Goal: Task Accomplishment & Management: Manage account settings

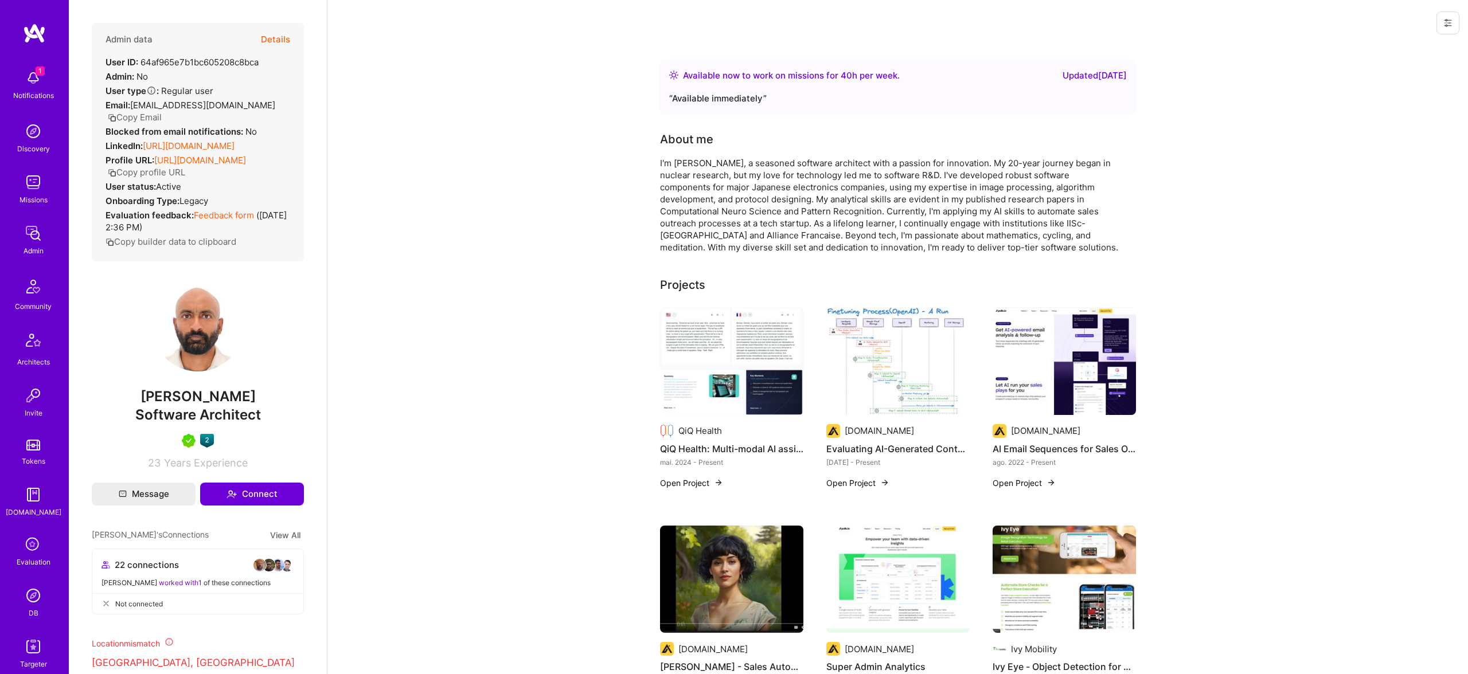
click at [276, 37] on button "Details" at bounding box center [275, 39] width 29 height 33
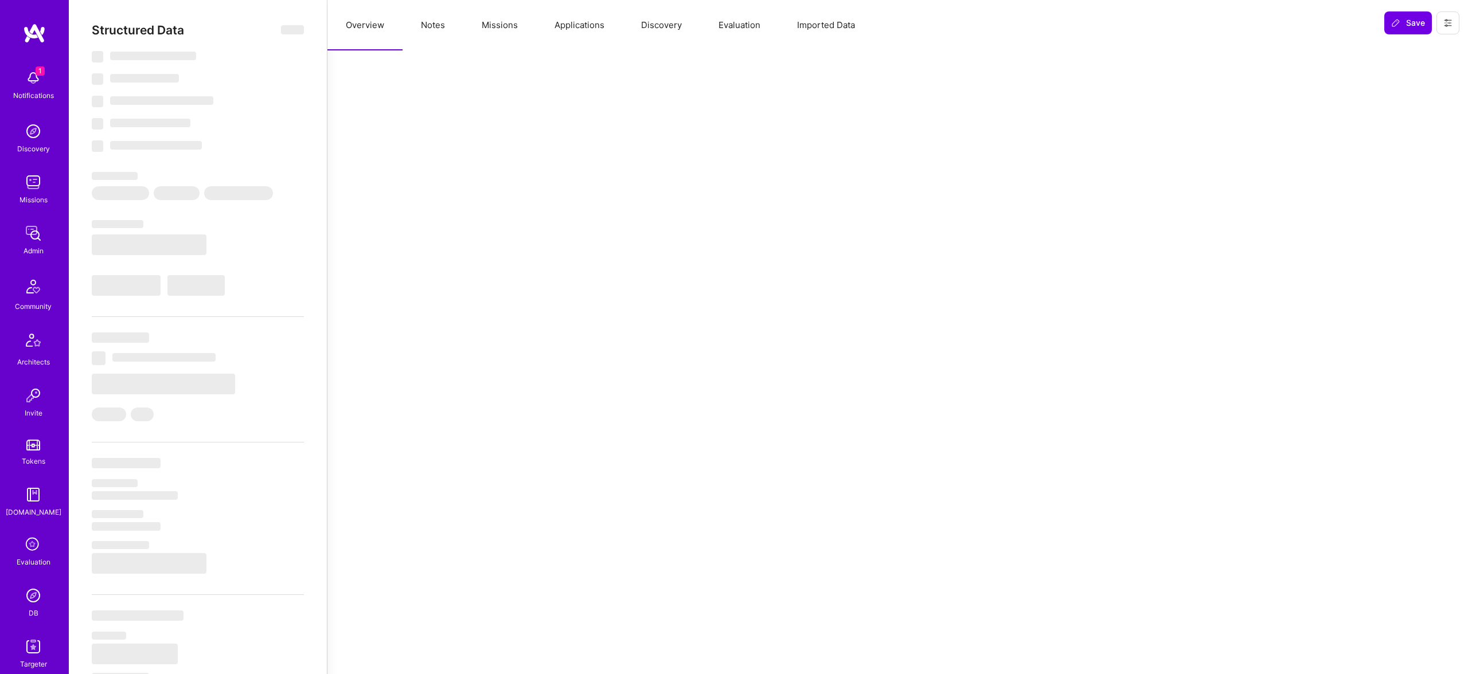
click at [456, 32] on button "Notes" at bounding box center [433, 25] width 61 height 50
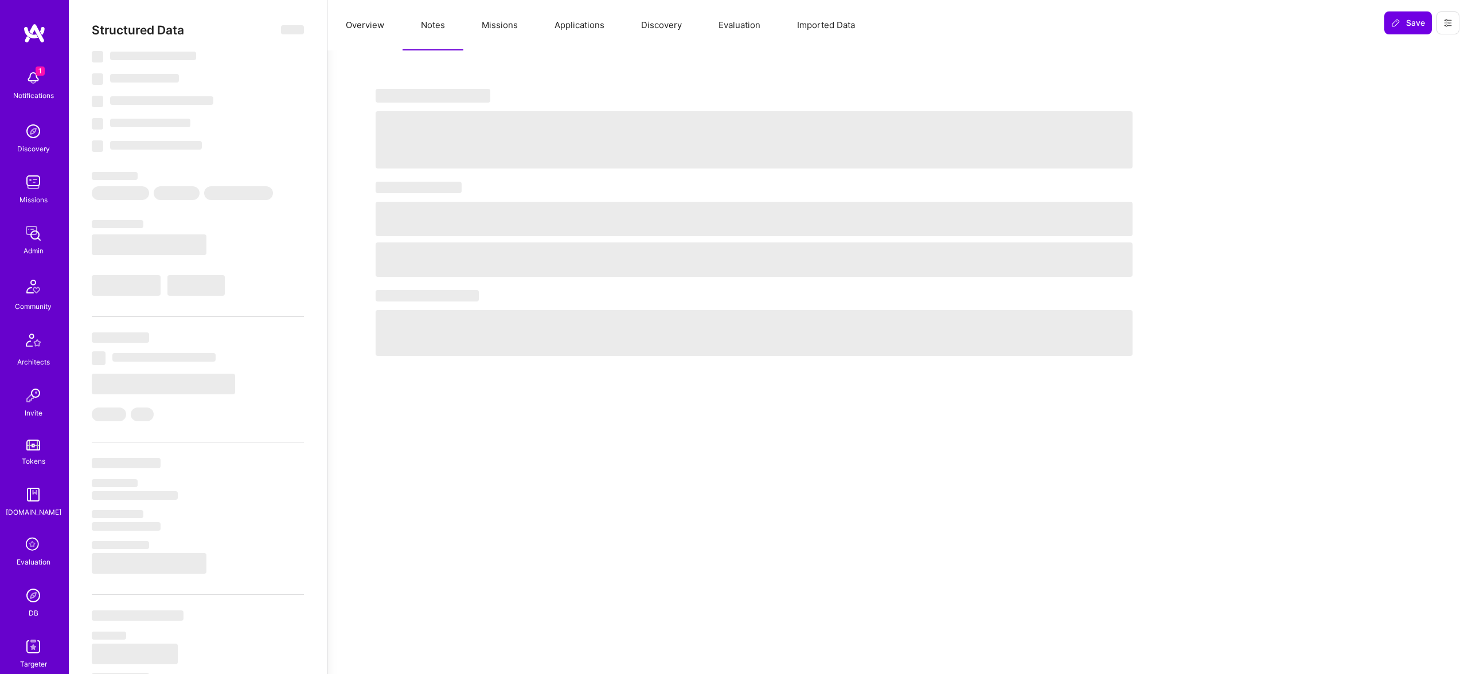
select select "Right Now"
select select "5"
select select "7"
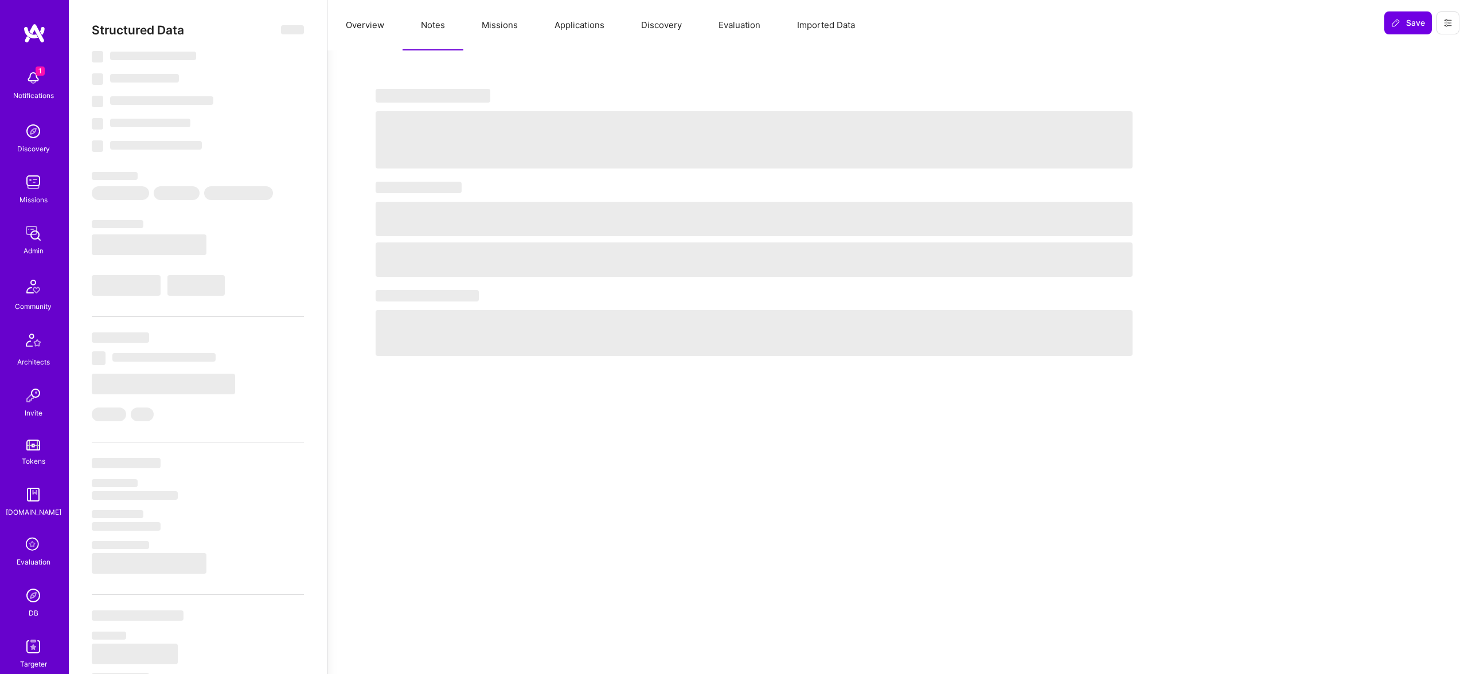
select select "AE"
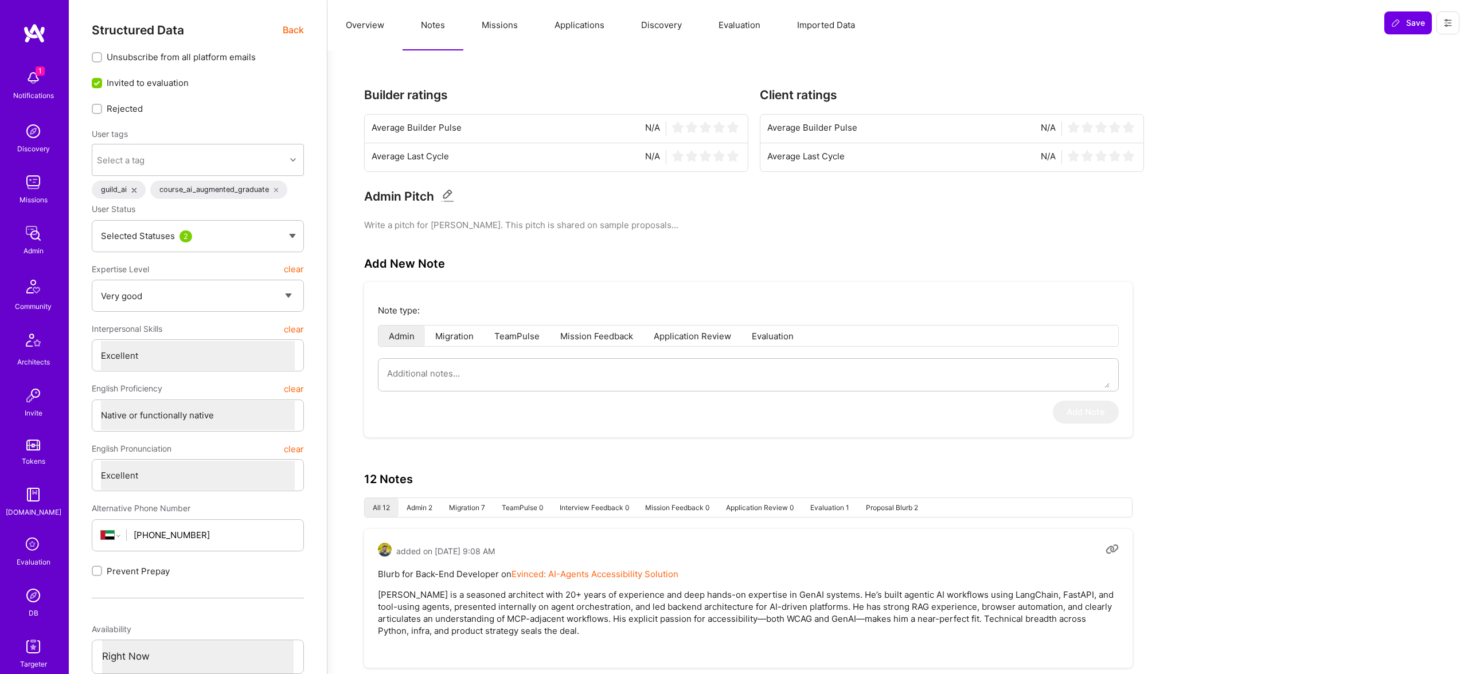
click at [499, 25] on button "Missions" at bounding box center [499, 25] width 73 height 50
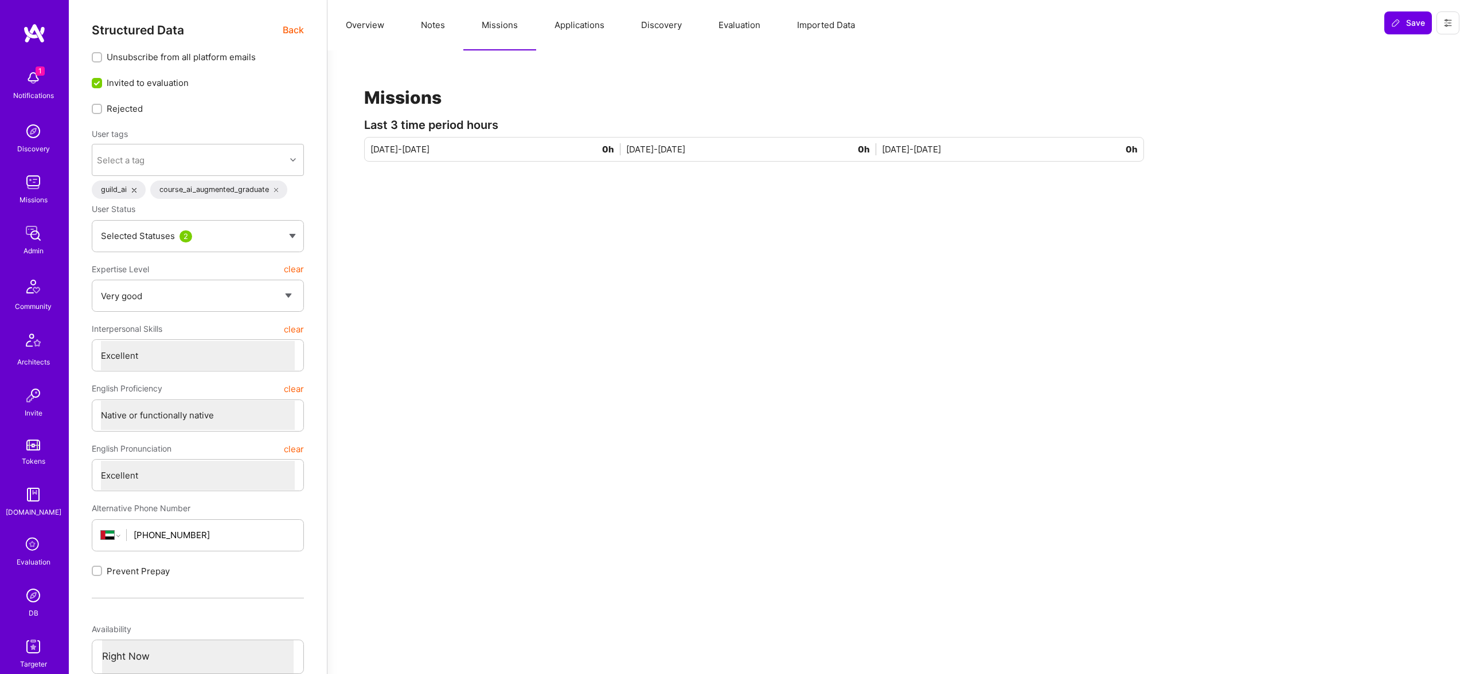
click at [386, 29] on button "Overview" at bounding box center [364, 25] width 75 height 50
click at [433, 29] on button "Notes" at bounding box center [433, 25] width 61 height 50
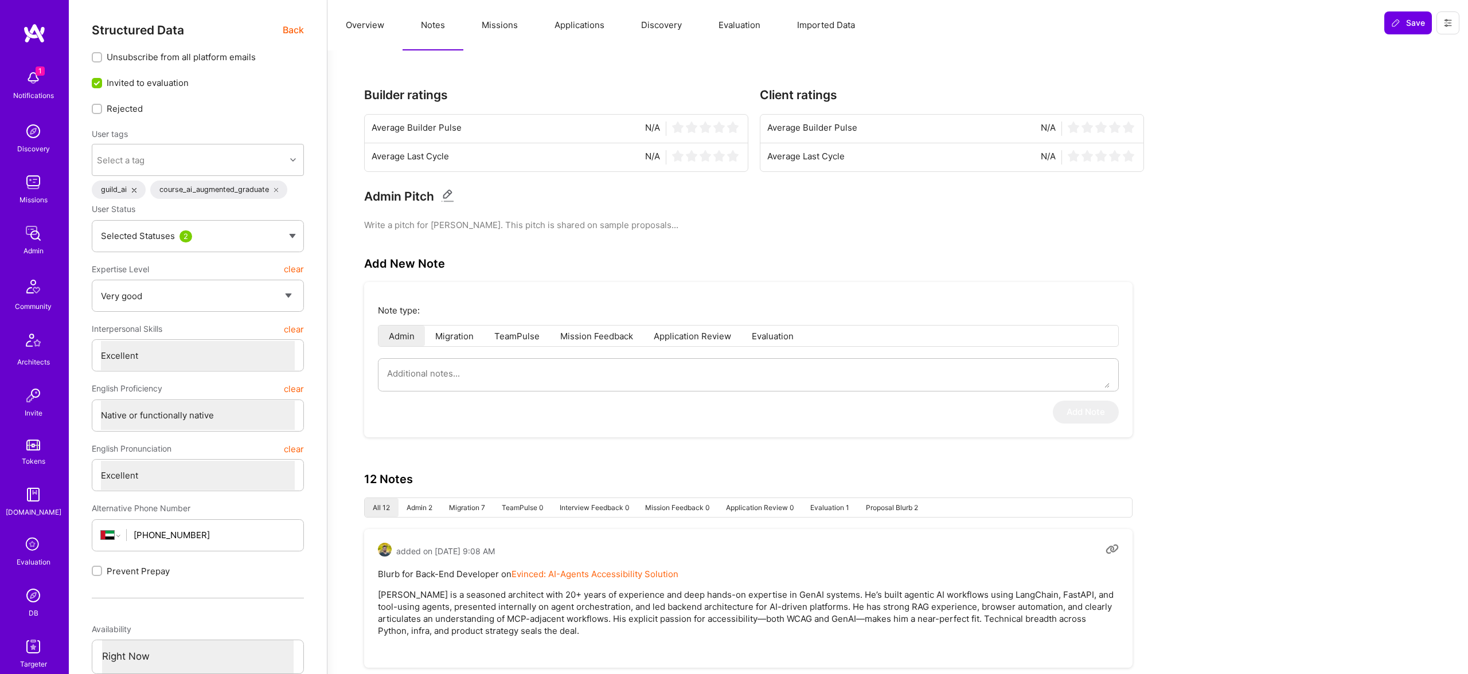
click at [295, 30] on span "Back" at bounding box center [293, 30] width 21 height 14
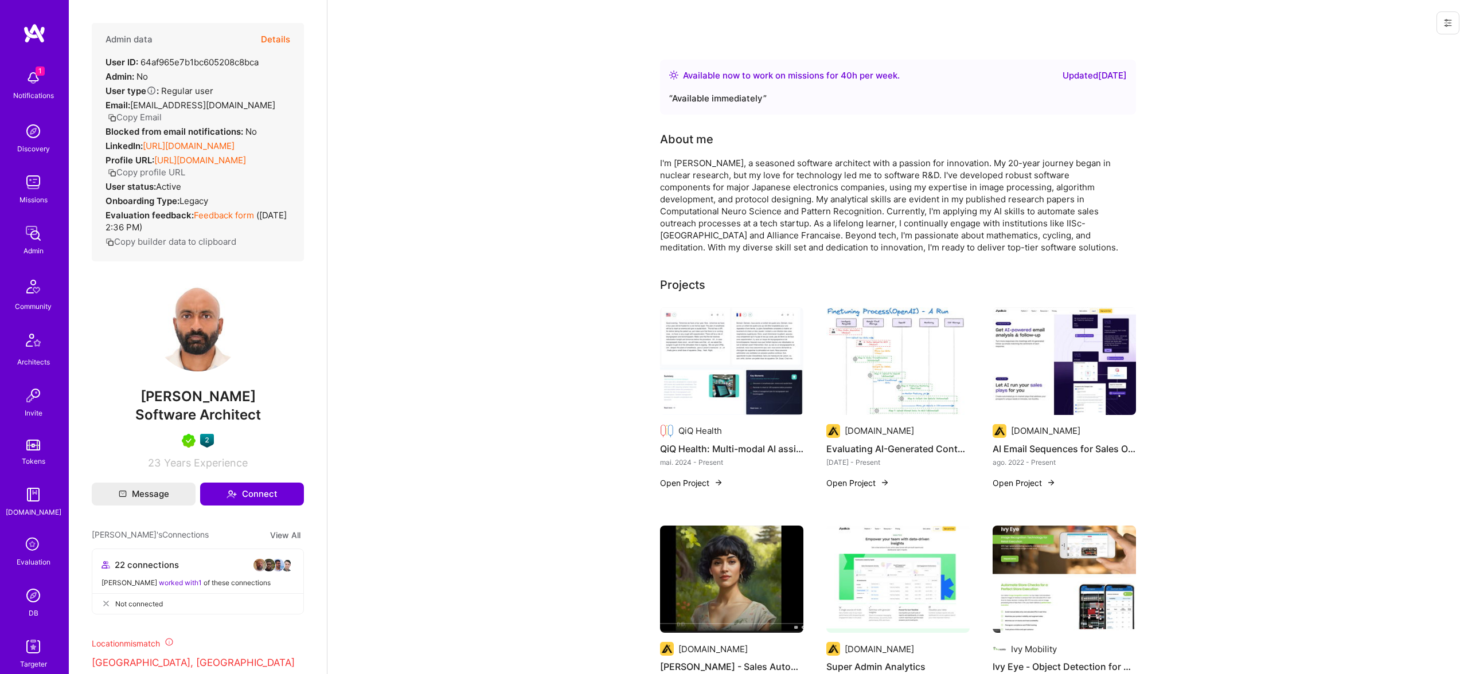
click at [267, 37] on button "Details" at bounding box center [275, 39] width 29 height 33
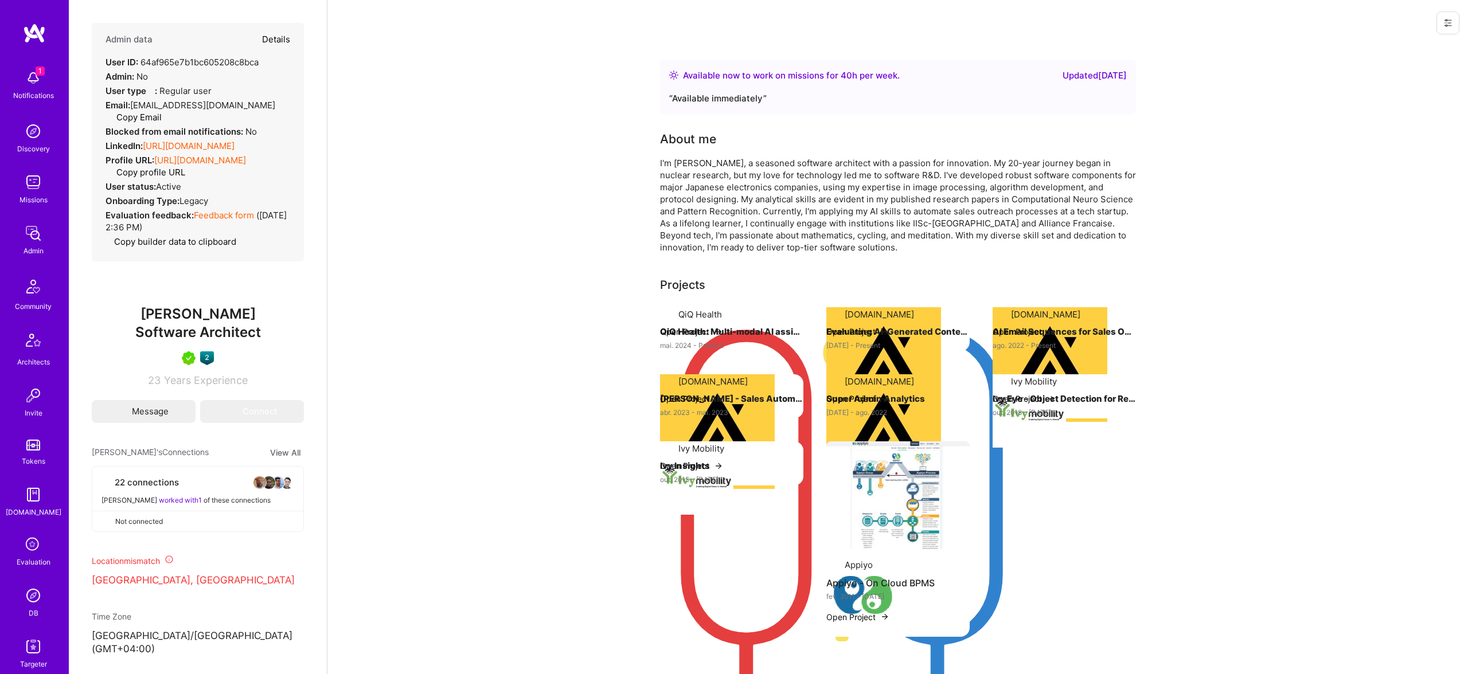
type textarea "x"
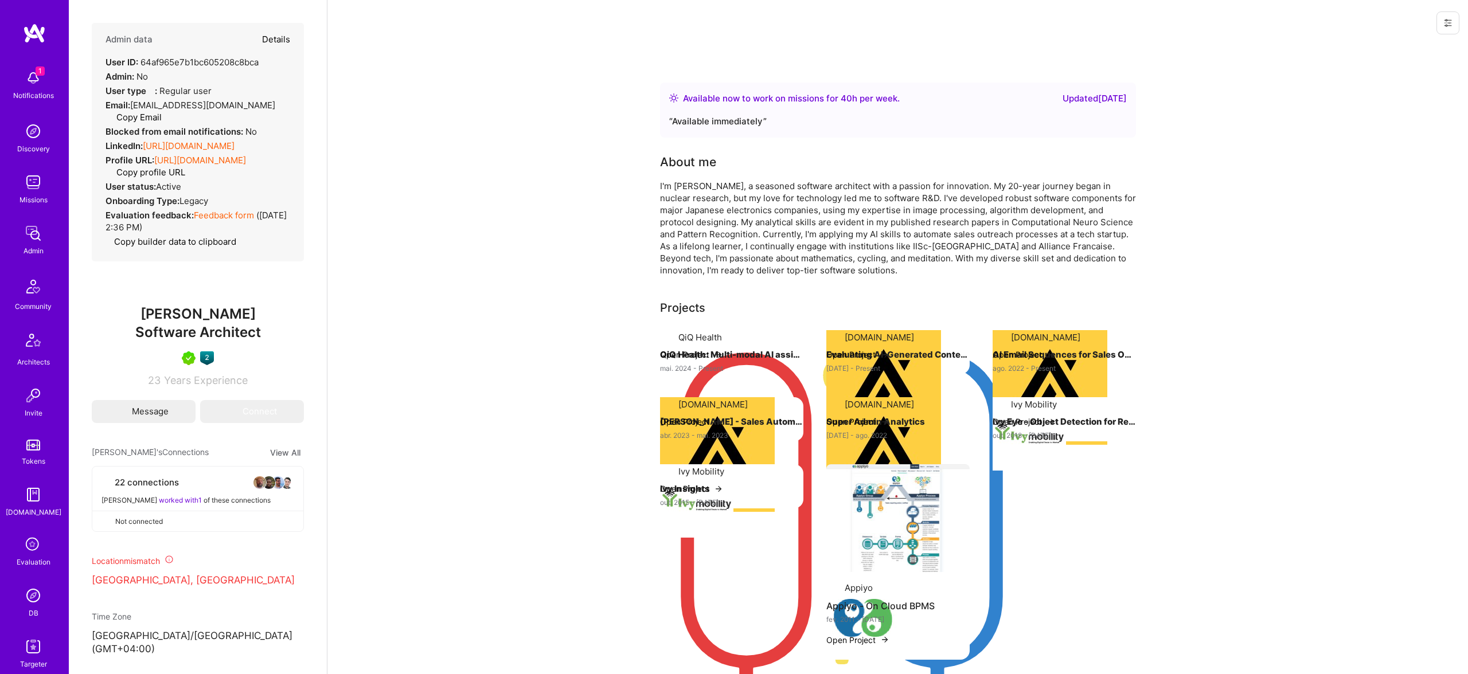
select select "5"
select select "7"
select select "AE"
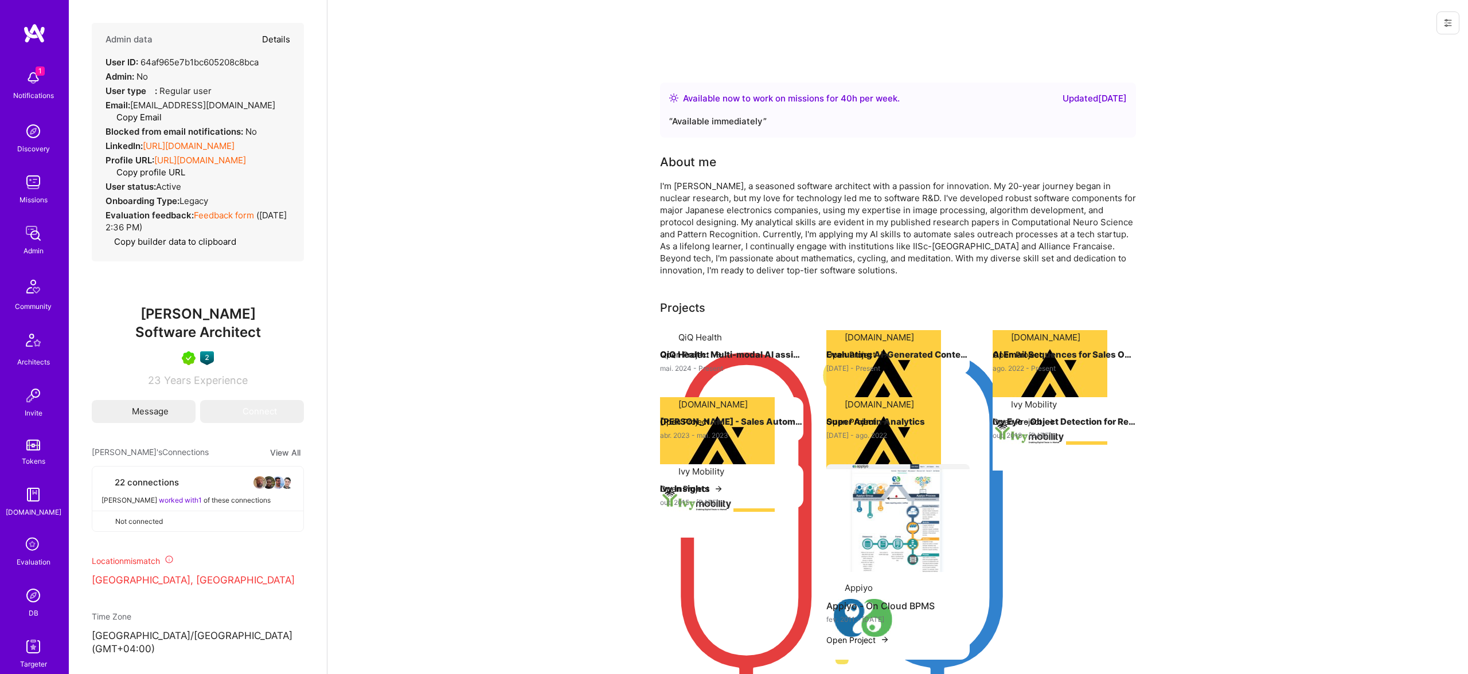
select select "Right Now"
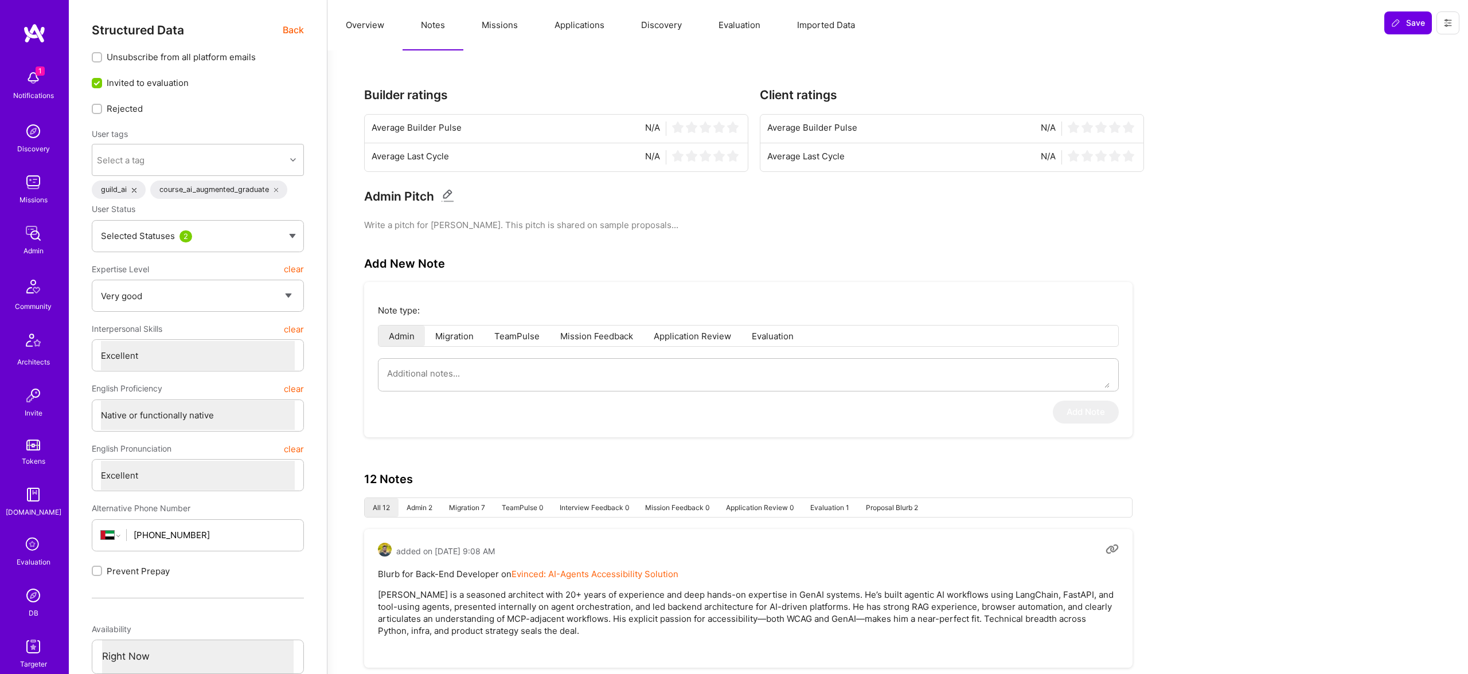
click at [496, 23] on button "Missions" at bounding box center [499, 25] width 73 height 50
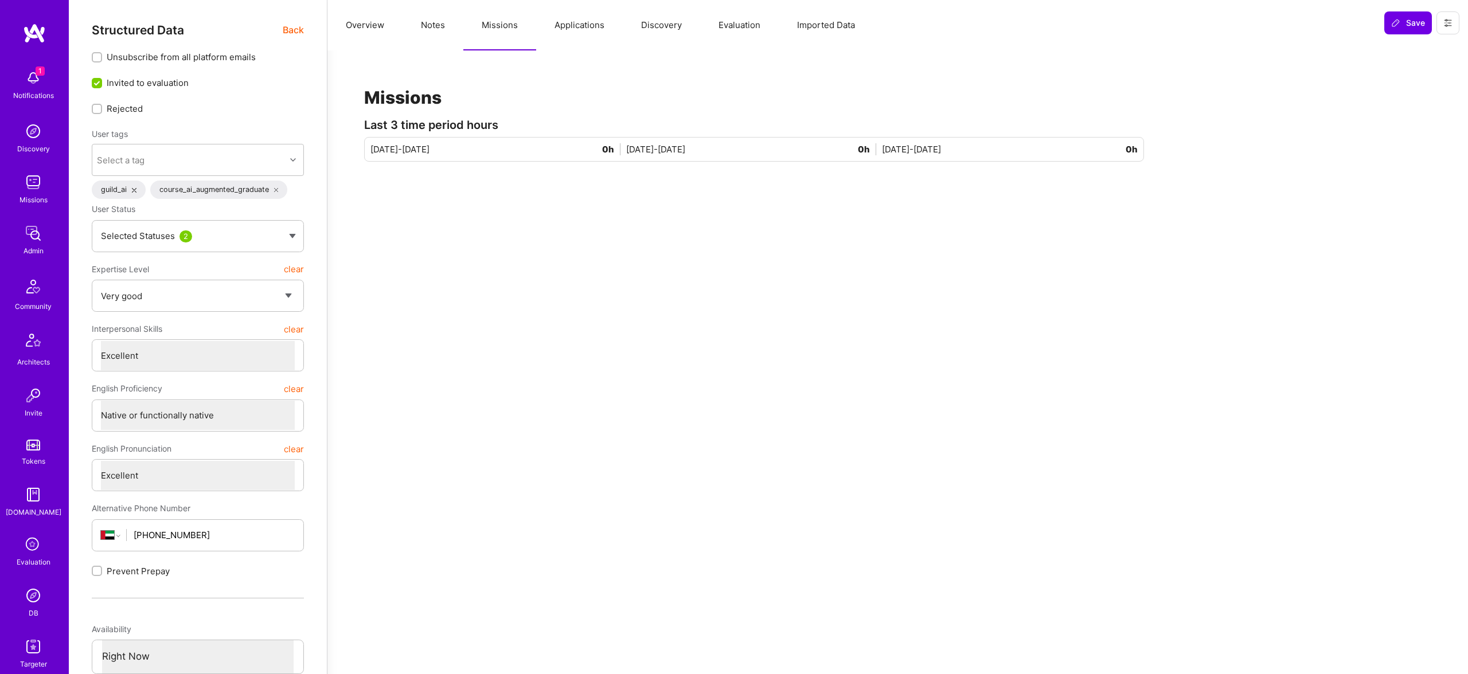
click at [597, 28] on button "Applications" at bounding box center [579, 25] width 87 height 50
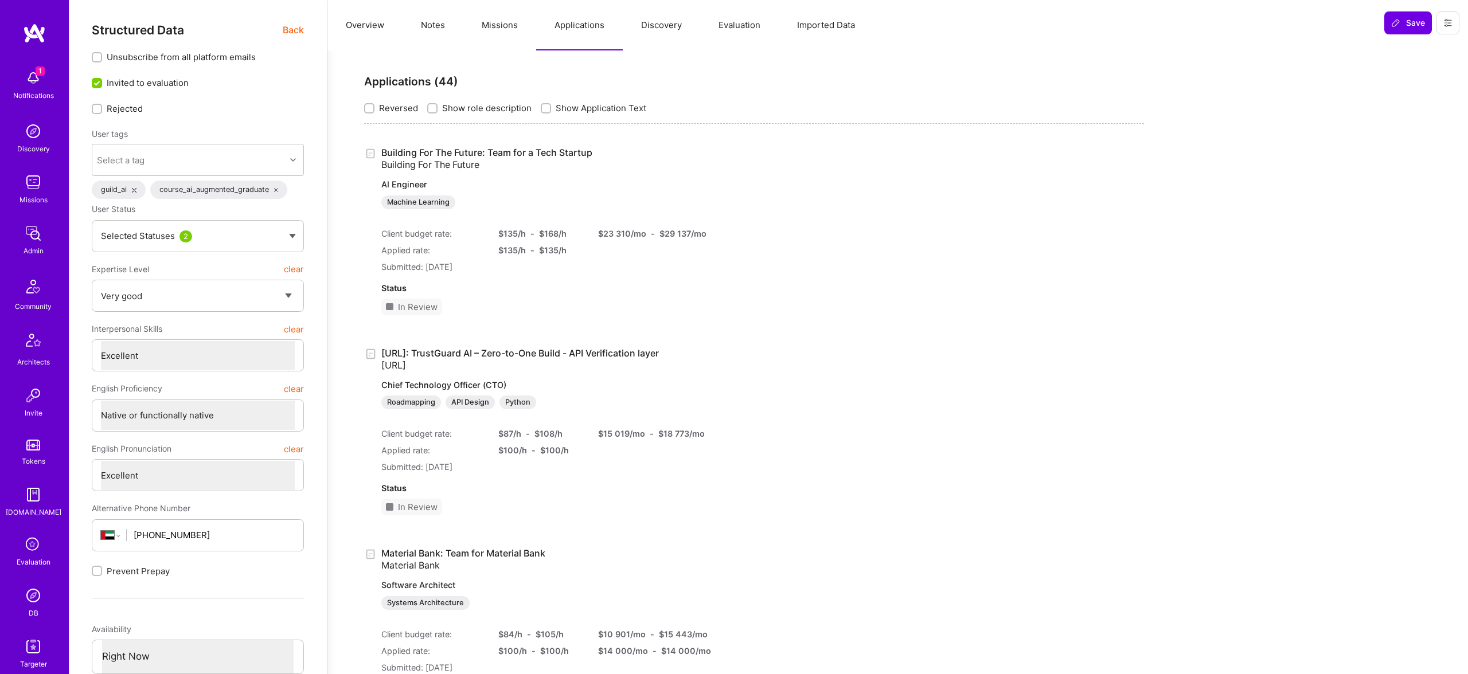
drag, startPoint x: 708, startPoint y: 362, endPoint x: 679, endPoint y: 358, distance: 28.9
click at [622, 358] on div "Trustguard.ai: TrustGuard AI – Zero-to-One Build - API Verification layer Trust…" at bounding box center [754, 436] width 780 height 178
click at [787, 350] on div "Trustguard.ai: TrustGuard AI – Zero-to-One Build - API Verification layer Trust…" at bounding box center [754, 436] width 780 height 178
drag, startPoint x: 696, startPoint y: 351, endPoint x: 373, endPoint y: 353, distance: 322.8
click at [373, 353] on div "Trustguard.ai: TrustGuard AI – Zero-to-One Build - API Verification layer Trust…" at bounding box center [754, 436] width 780 height 178
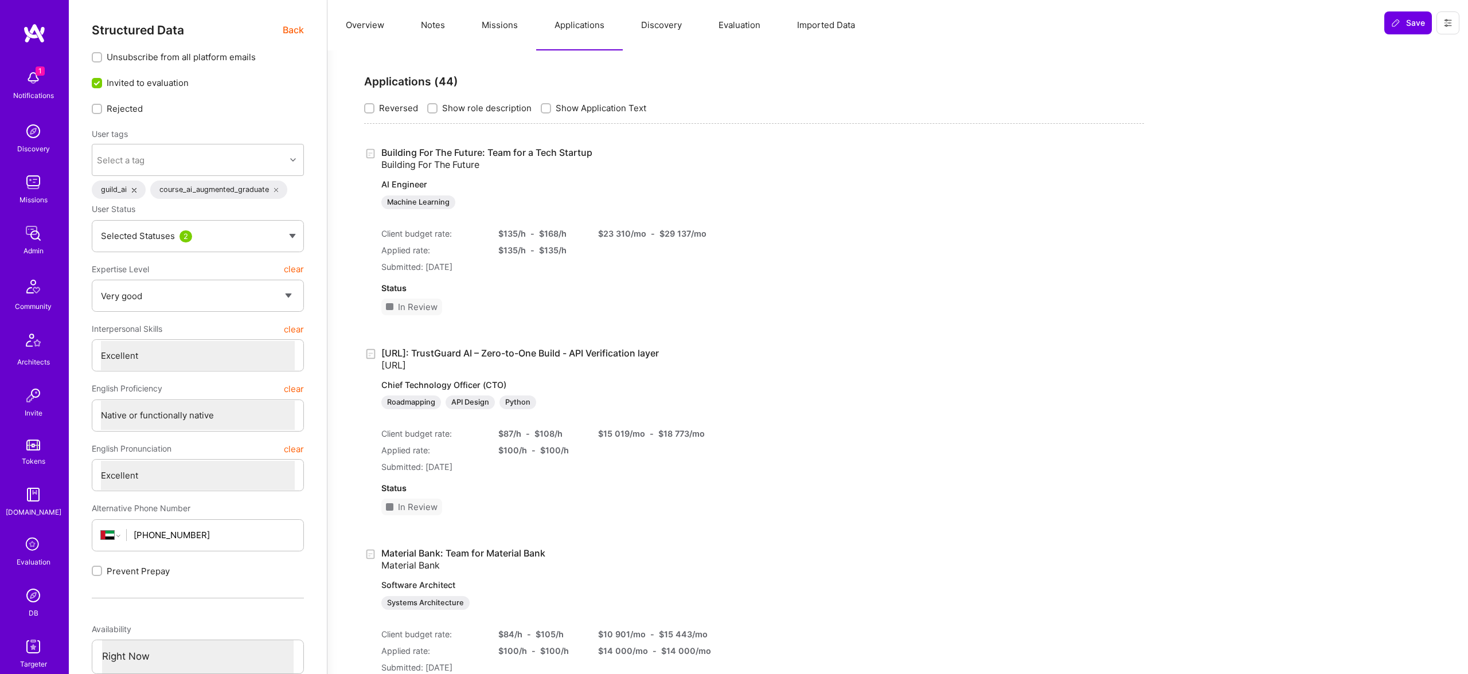
copy div "[URL]: TrustGuard AI – Zero-to-One Build - API Verification layer"
click at [298, 30] on span "Back" at bounding box center [293, 30] width 21 height 14
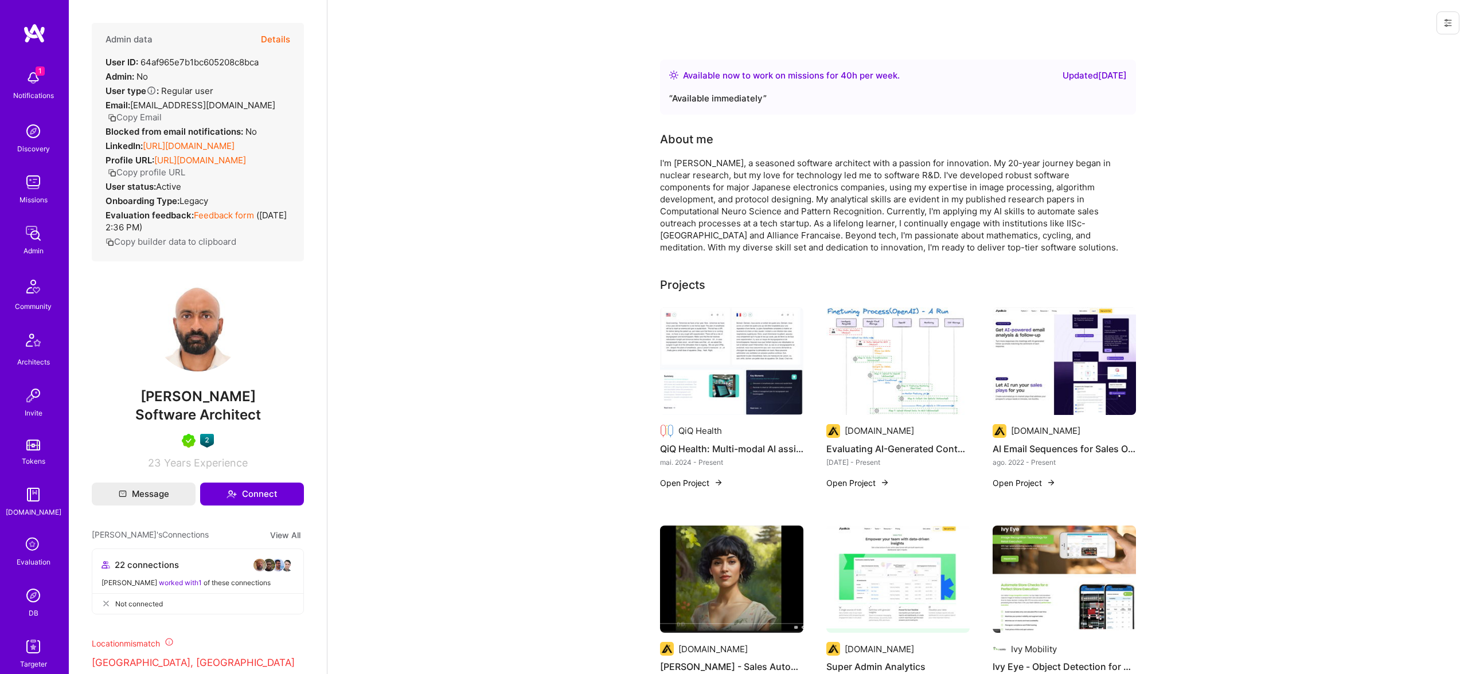
click at [274, 33] on button "Details" at bounding box center [275, 39] width 29 height 33
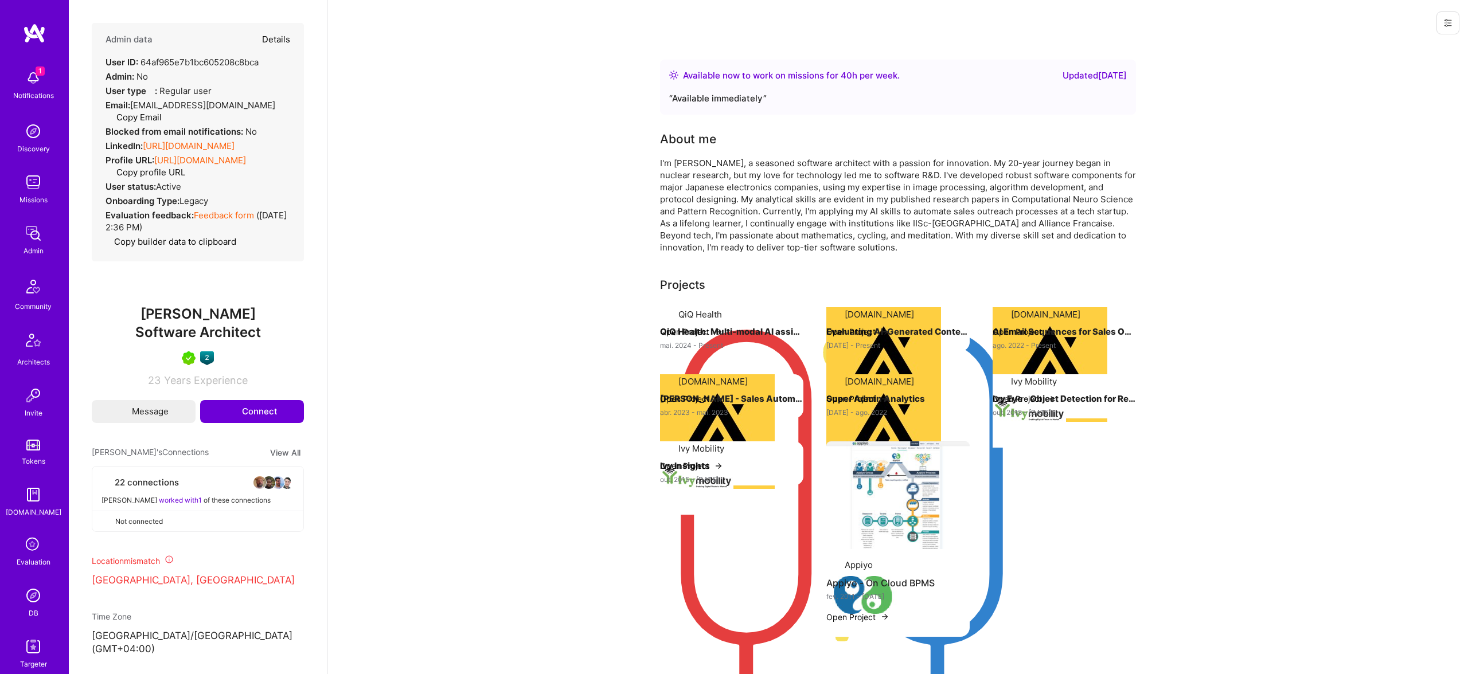
type textarea "x"
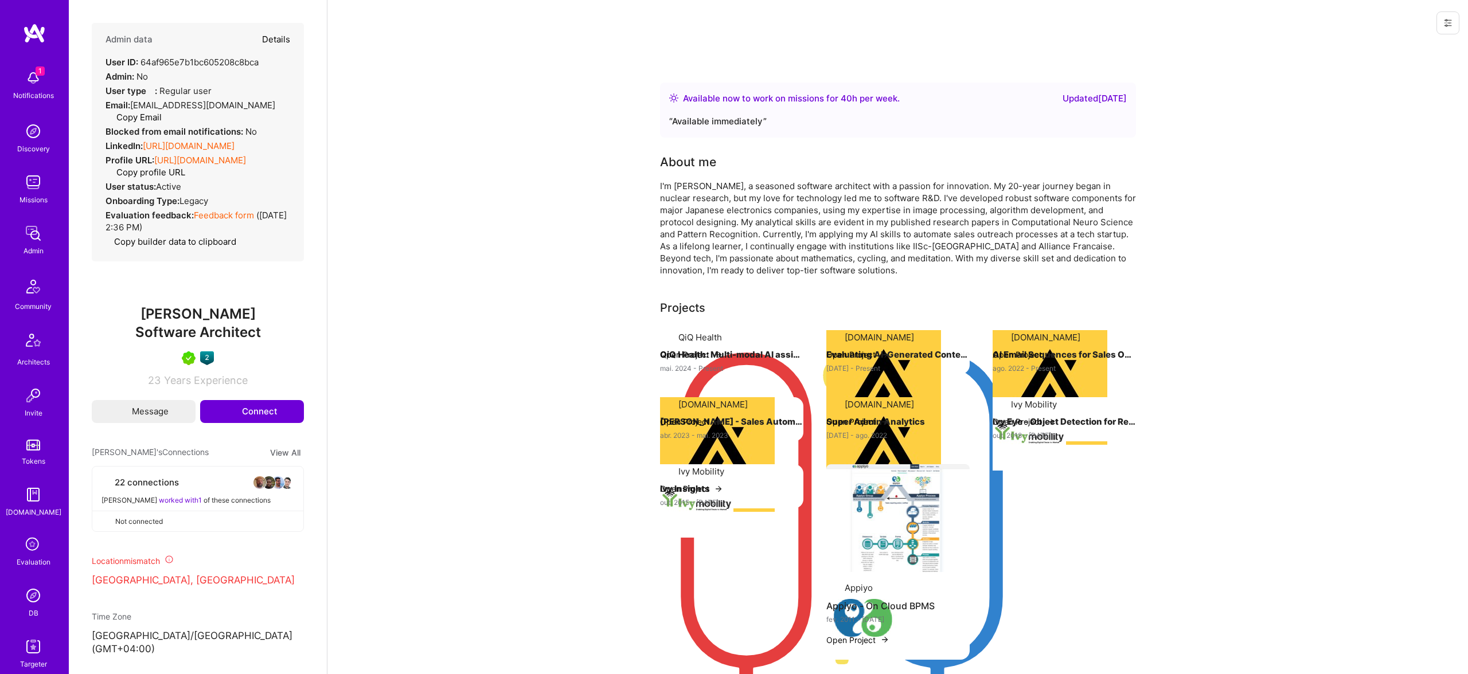
select select "5"
select select "7"
select select "AE"
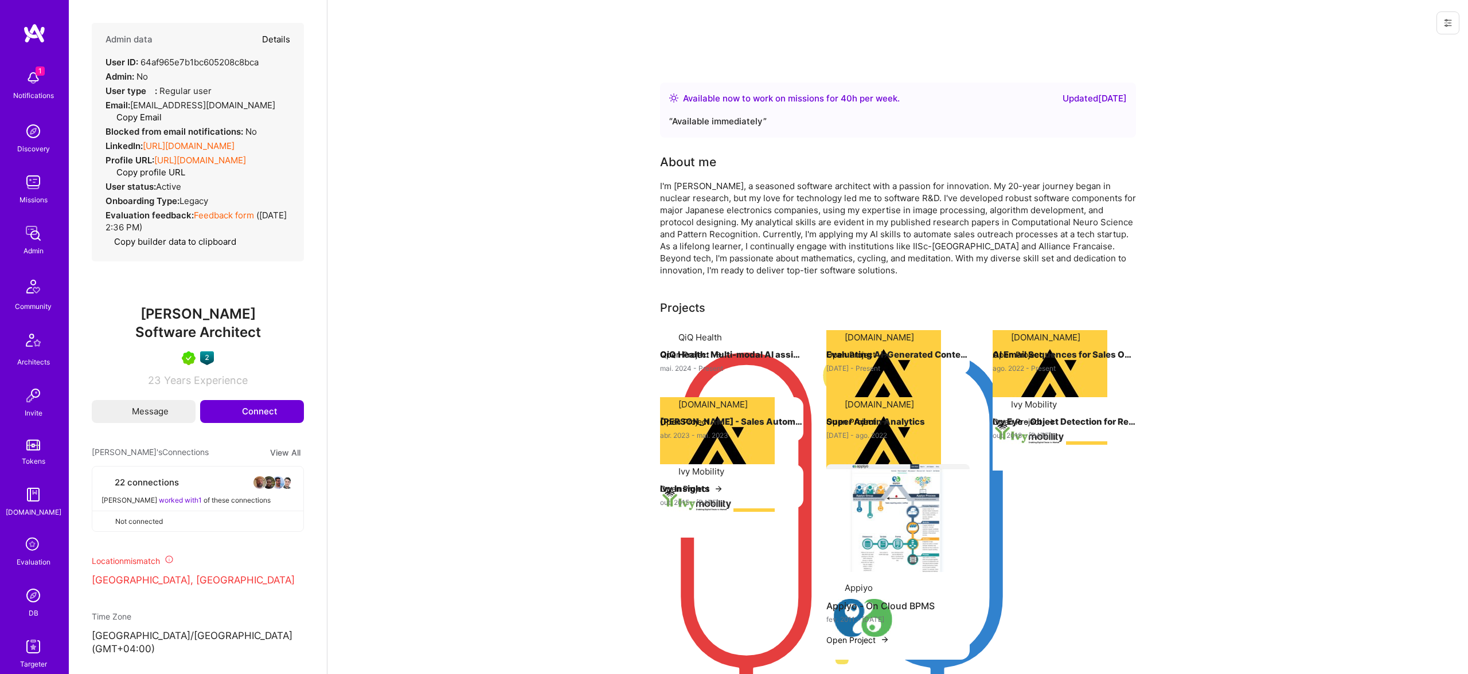
select select "Right Now"
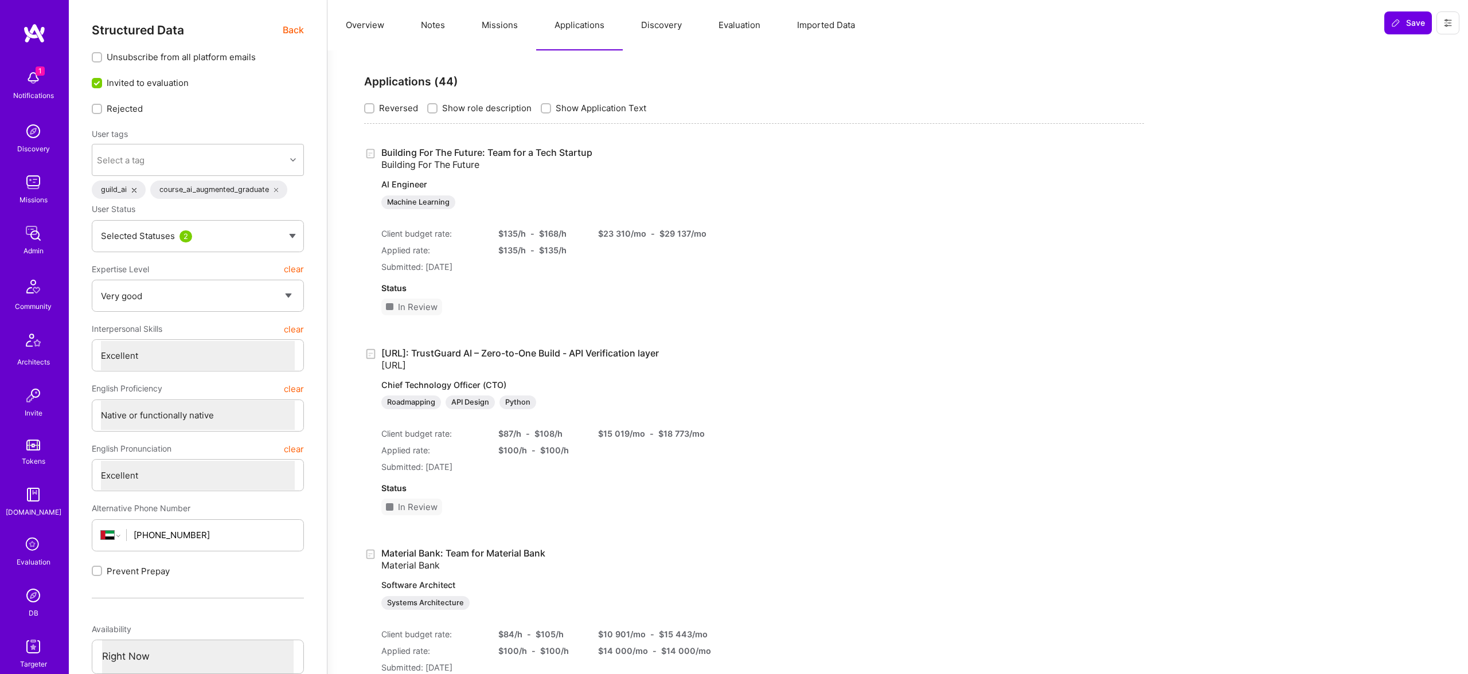
click at [288, 44] on div "Structured Data Back Unsubscribe from all platform emails Invited to evaluation…" at bounding box center [198, 541] width 212 height 1037
click at [507, 348] on link "Trustguard.ai: TrustGuard AI – Zero-to-One Build - API Verification layer Trust…" at bounding box center [532, 378] width 303 height 62
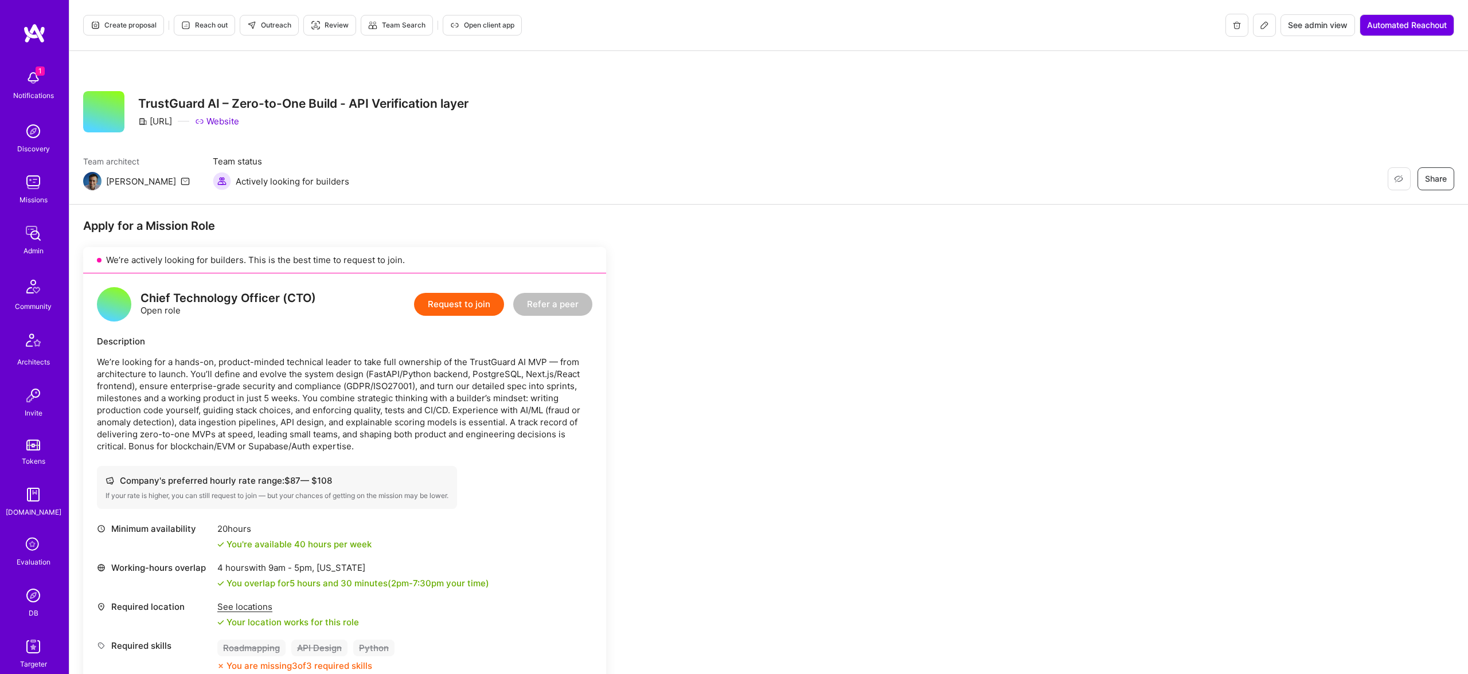
click at [128, 20] on span "Create proposal" at bounding box center [124, 25] width 66 height 10
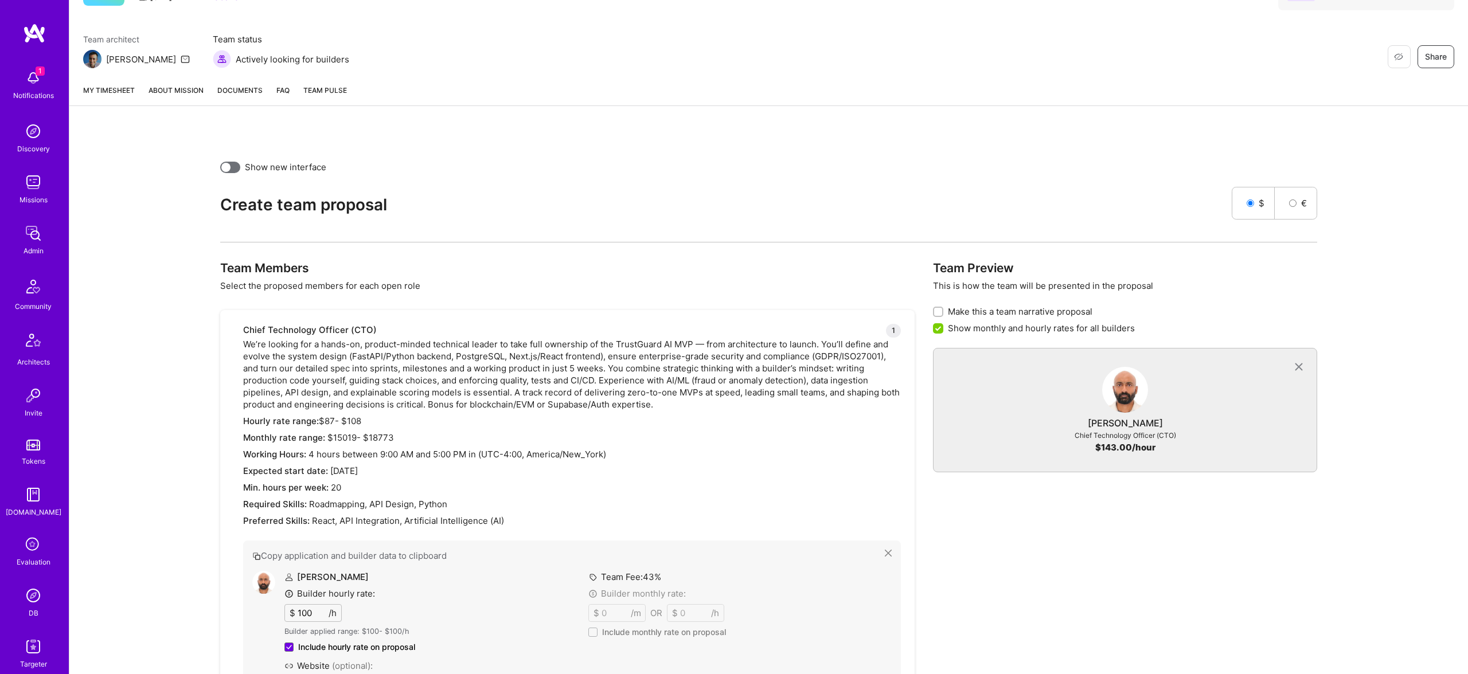
scroll to position [456, 0]
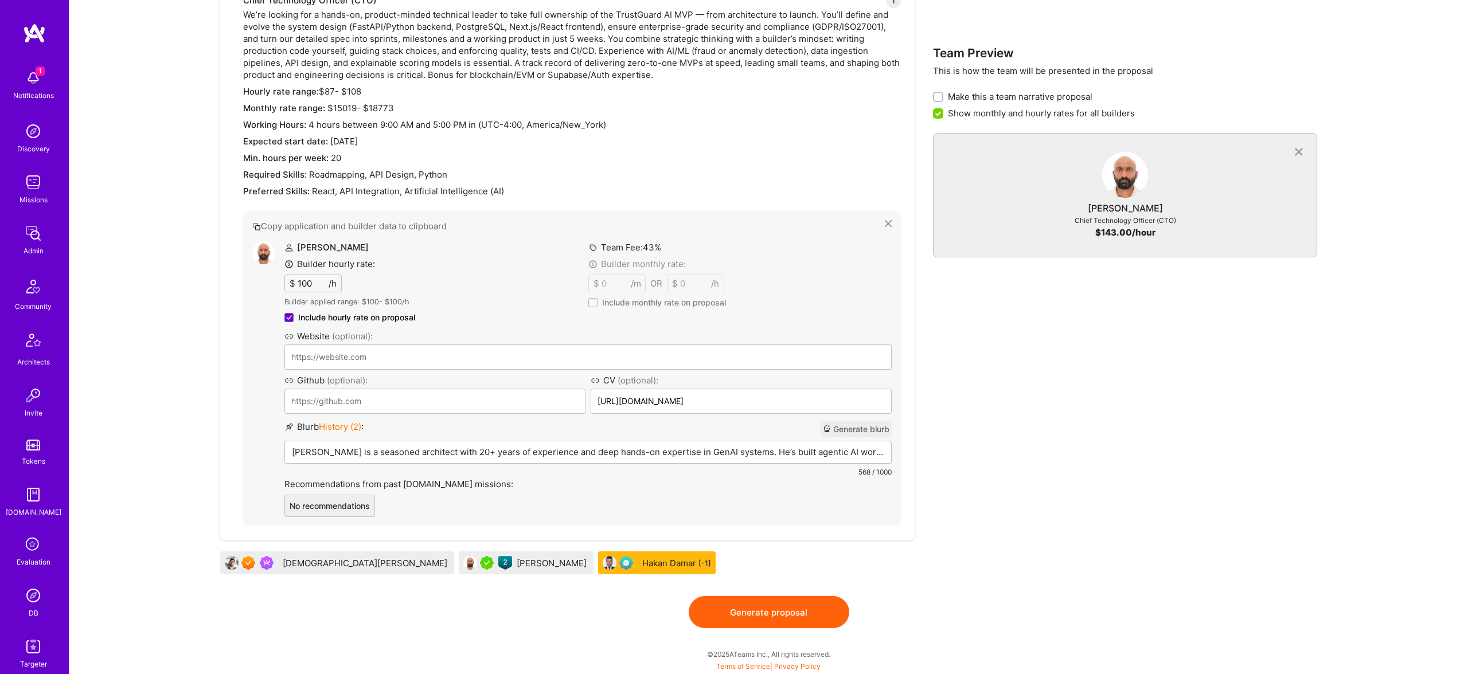
drag, startPoint x: 437, startPoint y: 565, endPoint x: 448, endPoint y: 91, distance: 474.9
click at [396, 443] on div "Gowri is a seasoned architect with 20+ years of experience and deep hands-on ex…" at bounding box center [588, 469] width 606 height 57
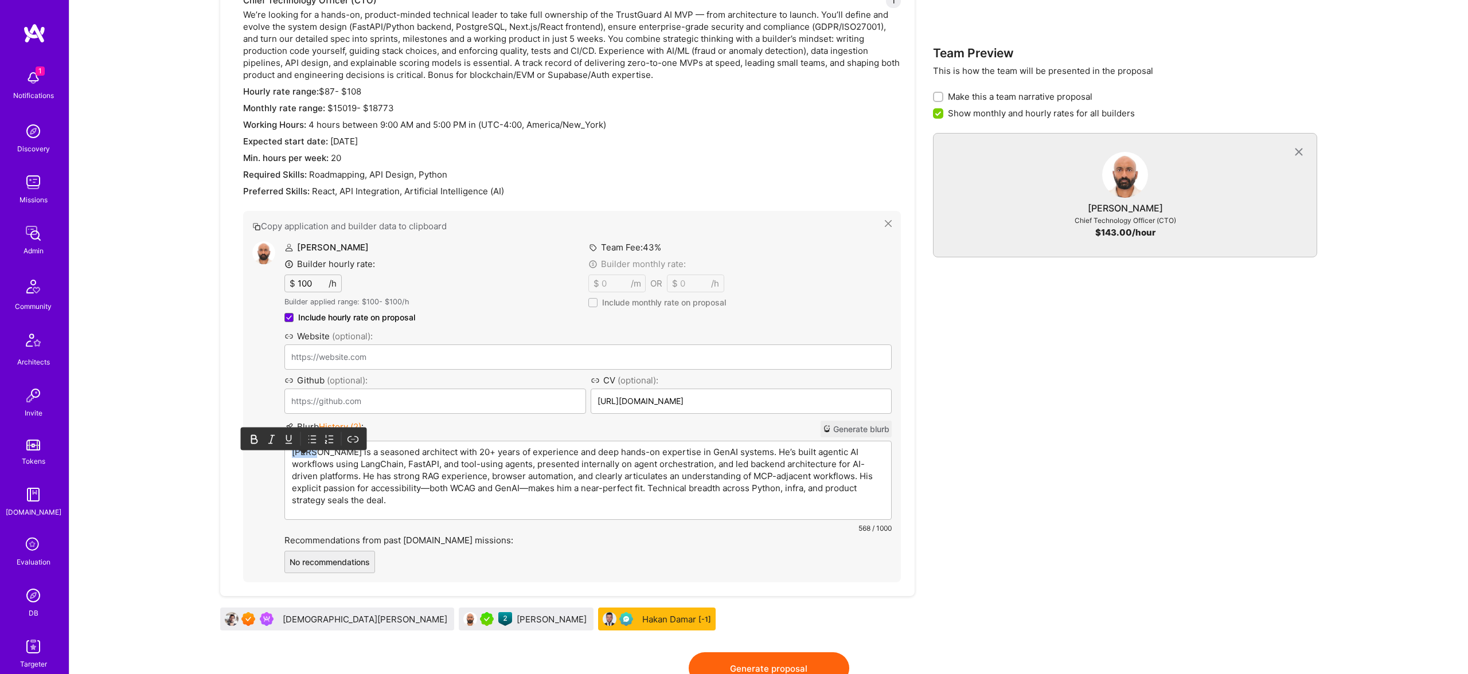
click at [396, 443] on div "Gowri is a seasoned architect with 20+ years of experience and deep hands-on ex…" at bounding box center [588, 480] width 606 height 78
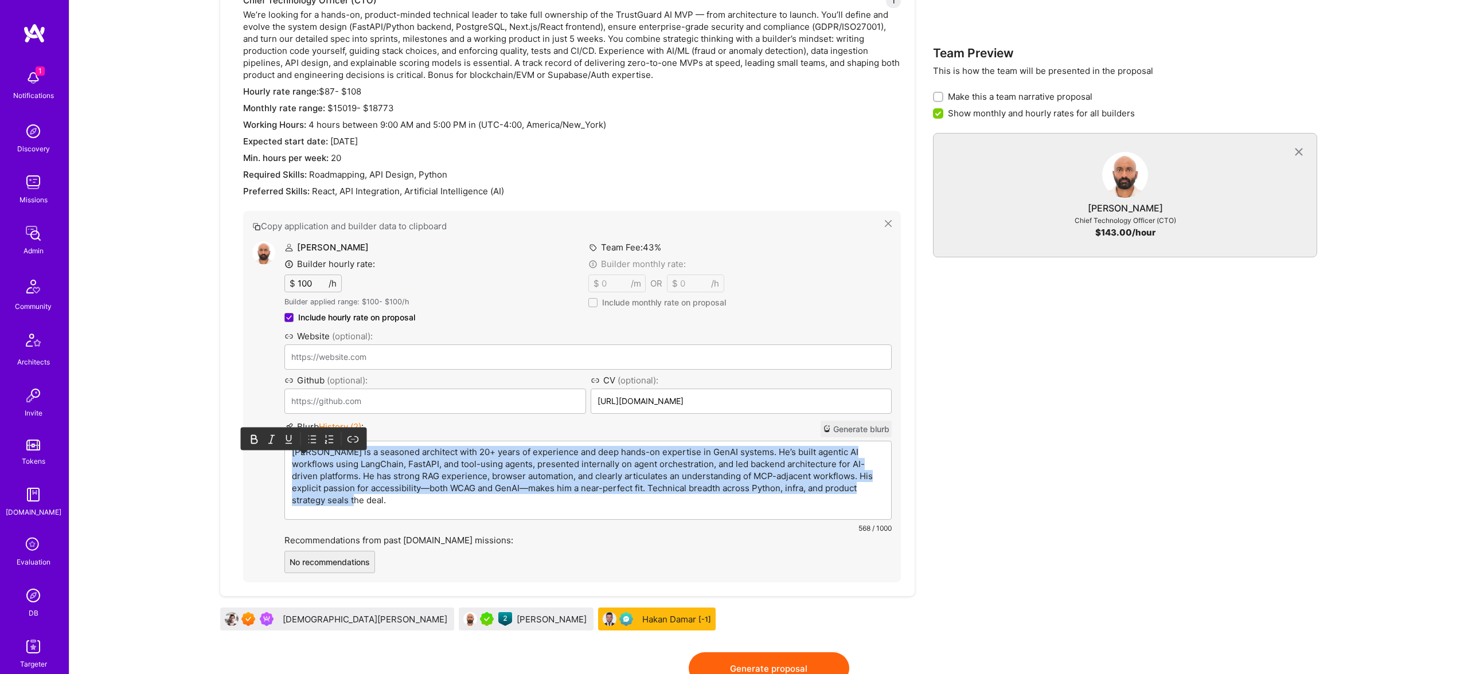
click at [396, 443] on div "Gowri is a seasoned architect with 20+ years of experience and deep hands-on ex…" at bounding box center [588, 480] width 606 height 78
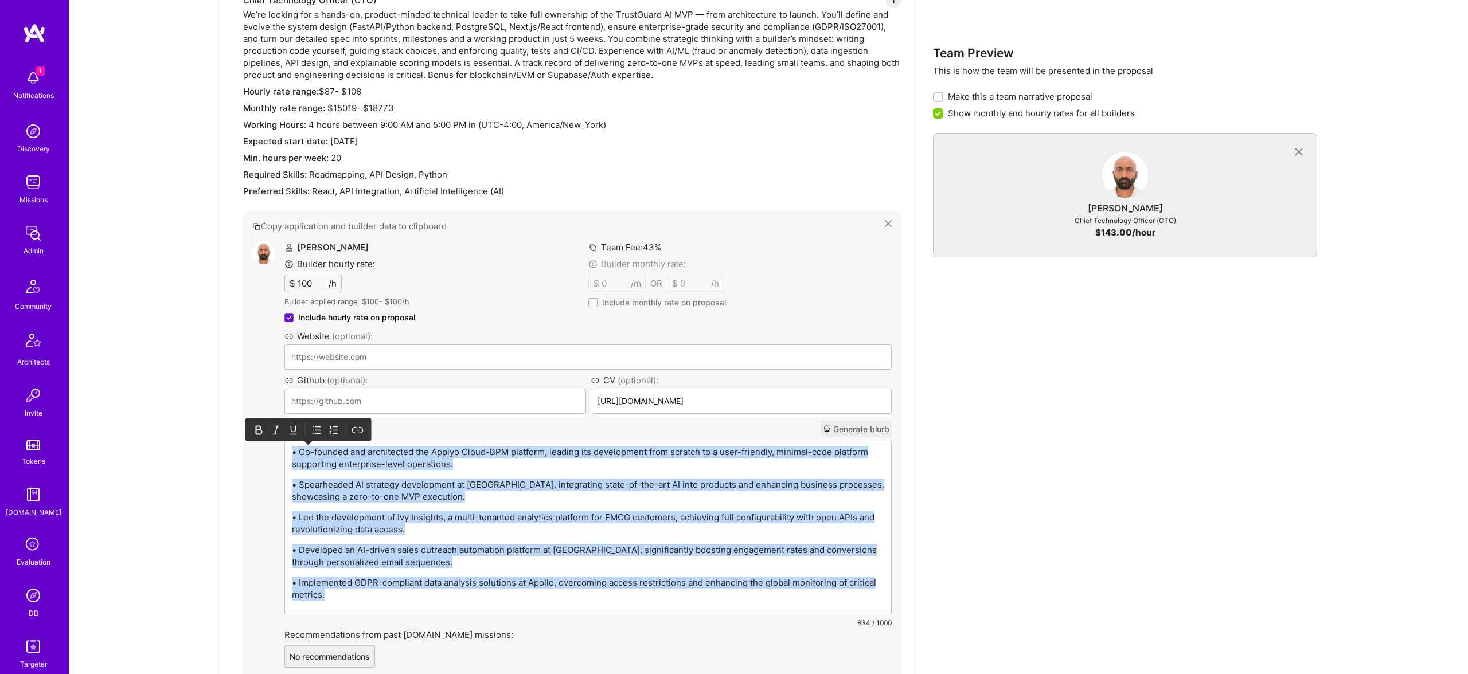
click at [315, 429] on icon at bounding box center [316, 429] width 11 height 11
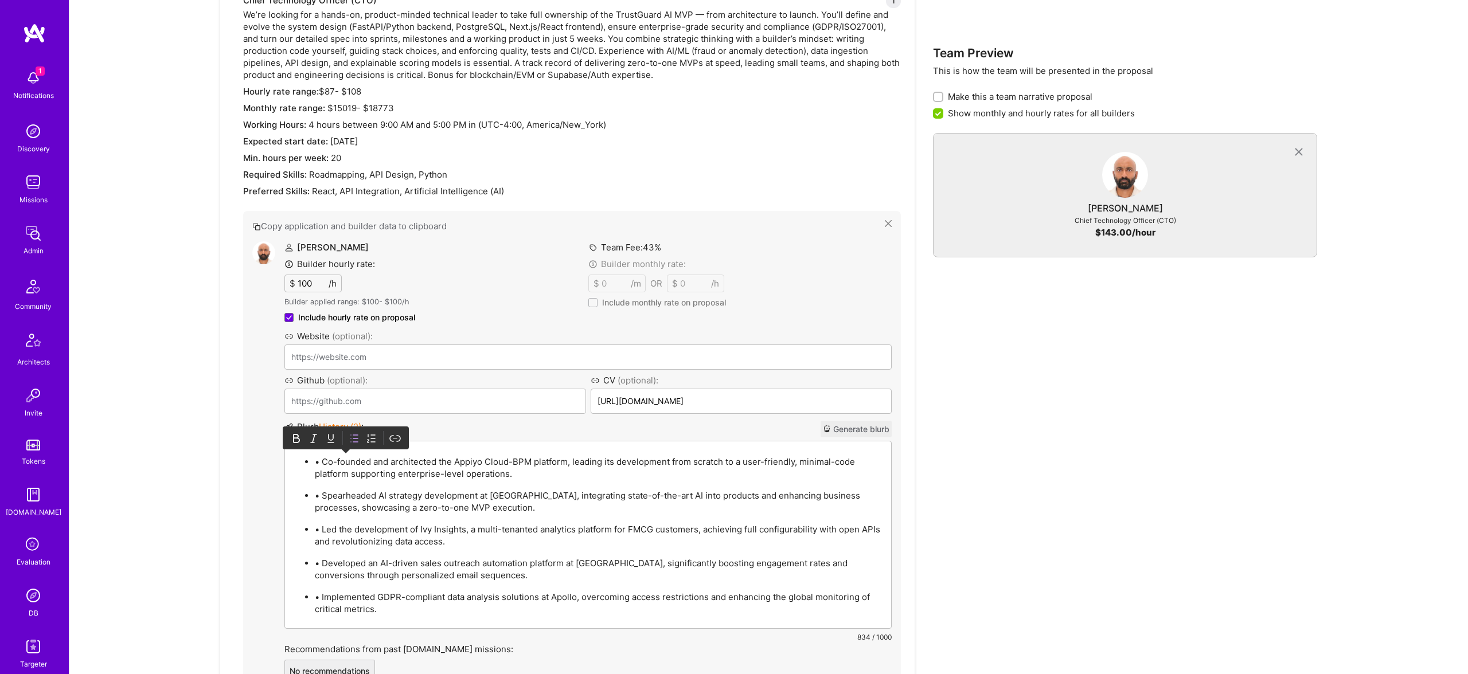
click at [323, 462] on p "• Co-founded and architected the Appiyo Cloud-BPM platform, leading its develop…" at bounding box center [599, 468] width 569 height 24
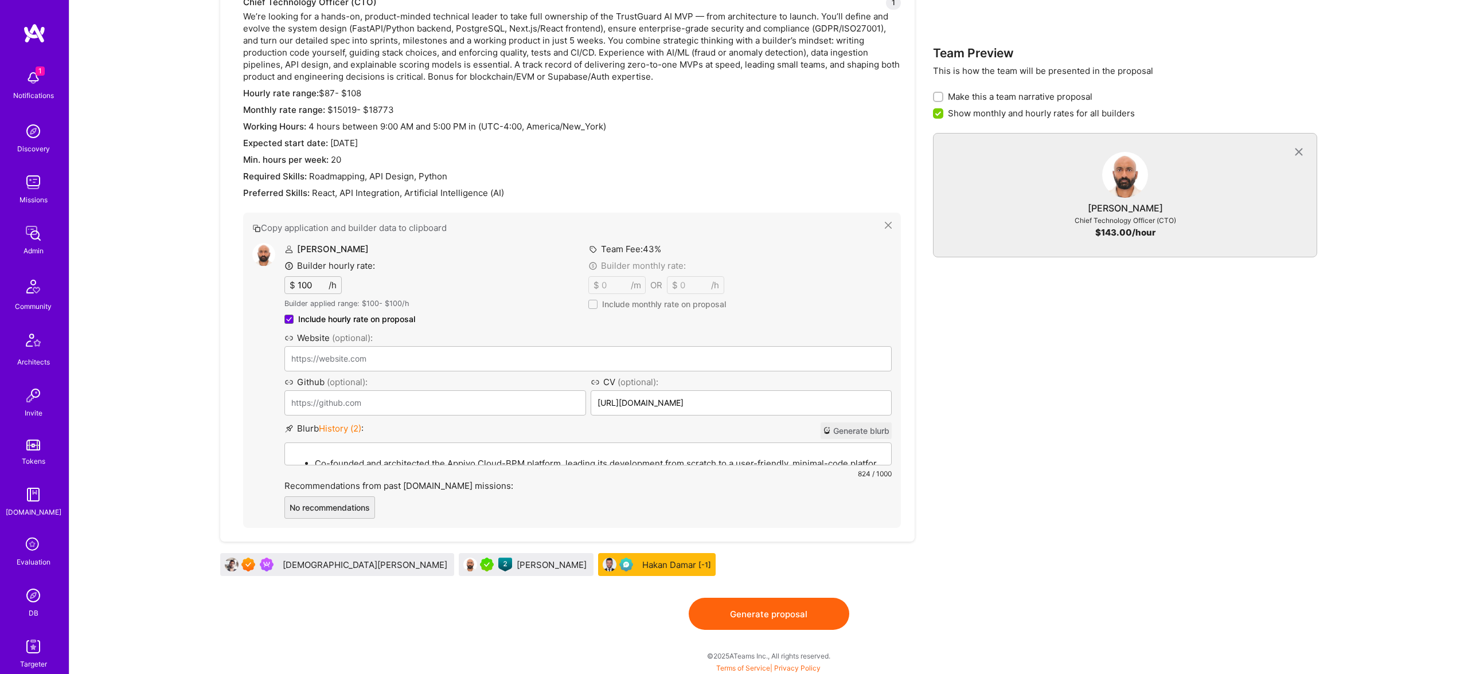
scroll to position [454, 0]
click at [799, 612] on button "Generate proposal" at bounding box center [769, 615] width 161 height 32
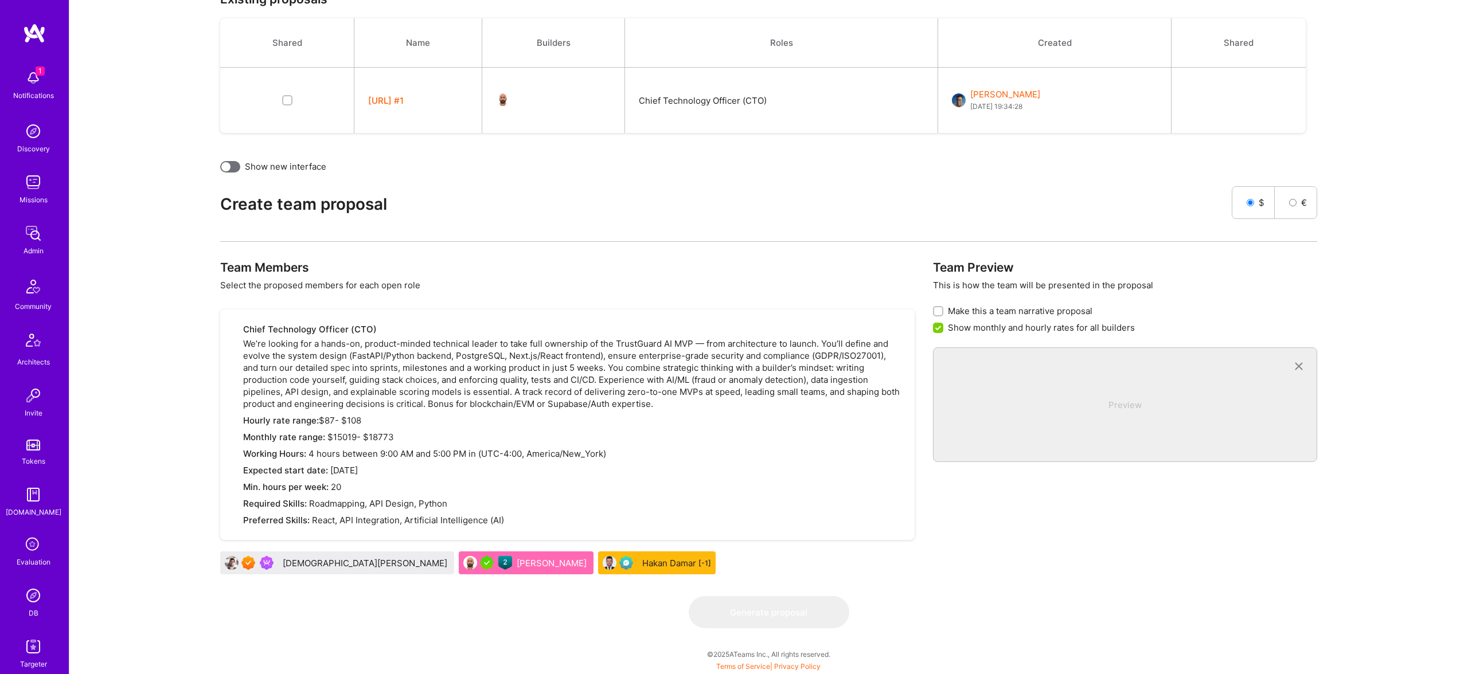
scroll to position [0, 0]
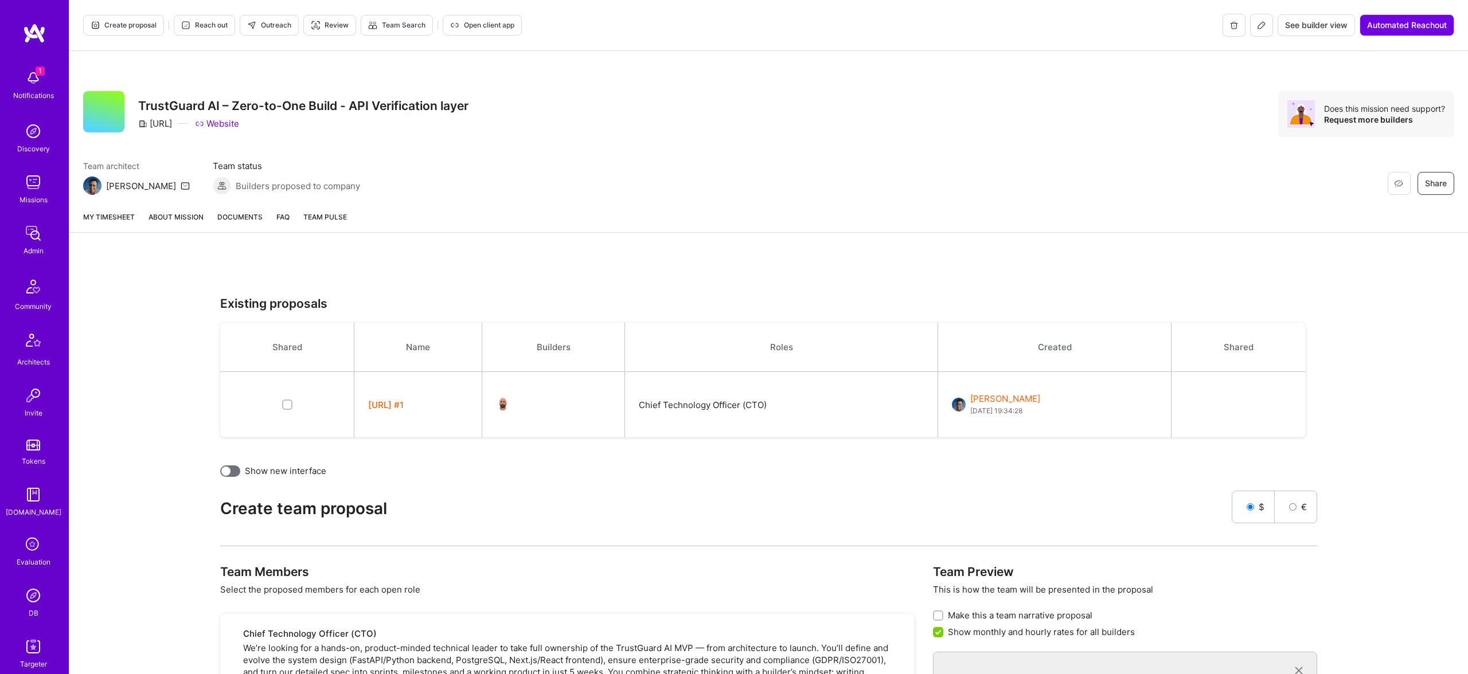
click at [168, 225] on link "About Mission" at bounding box center [176, 221] width 55 height 21
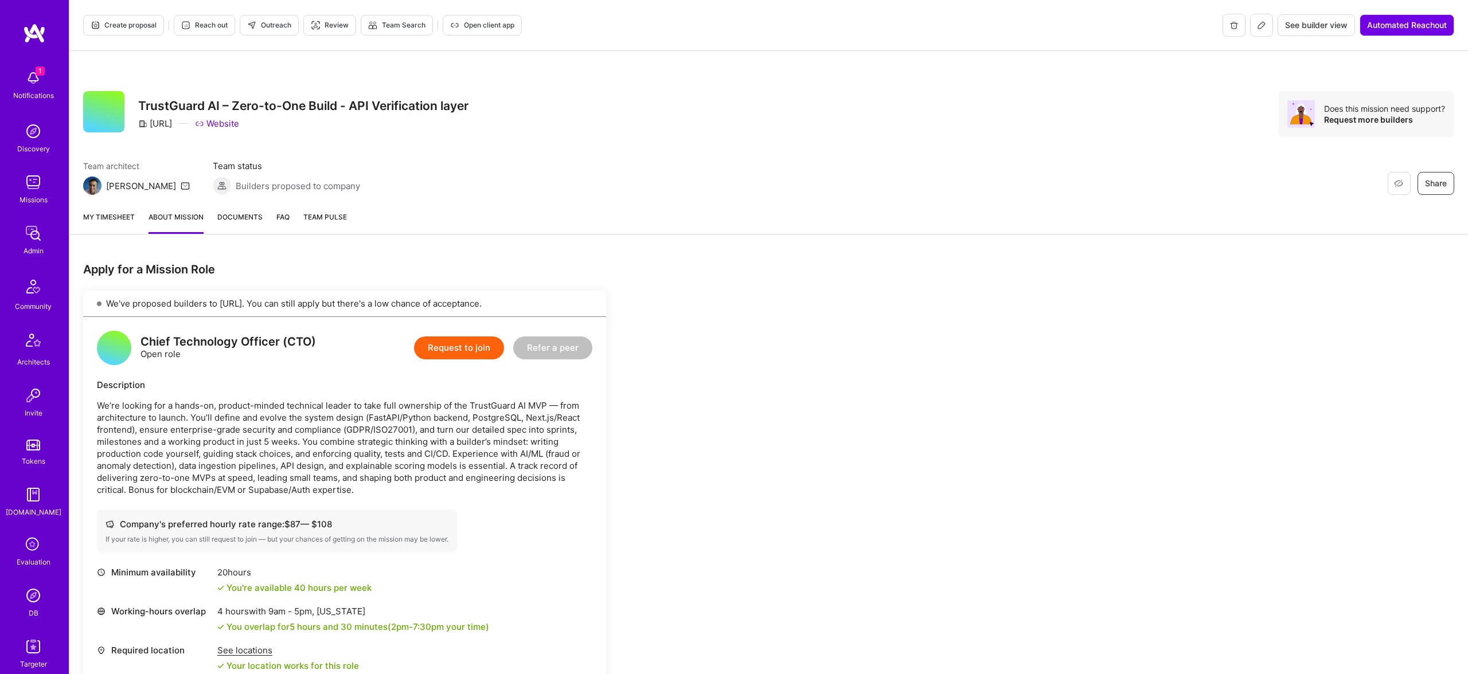
click at [168, 219] on link "About Mission" at bounding box center [176, 222] width 55 height 23
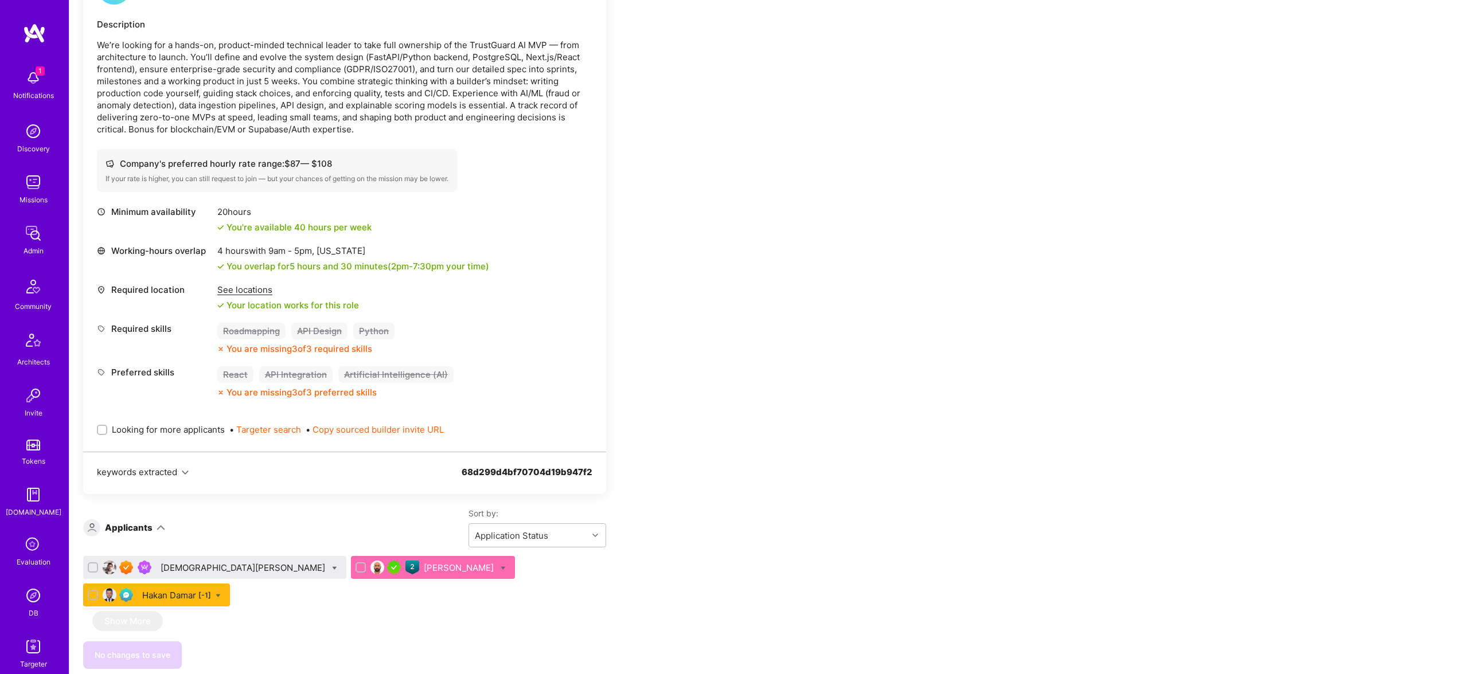
scroll to position [619, 0]
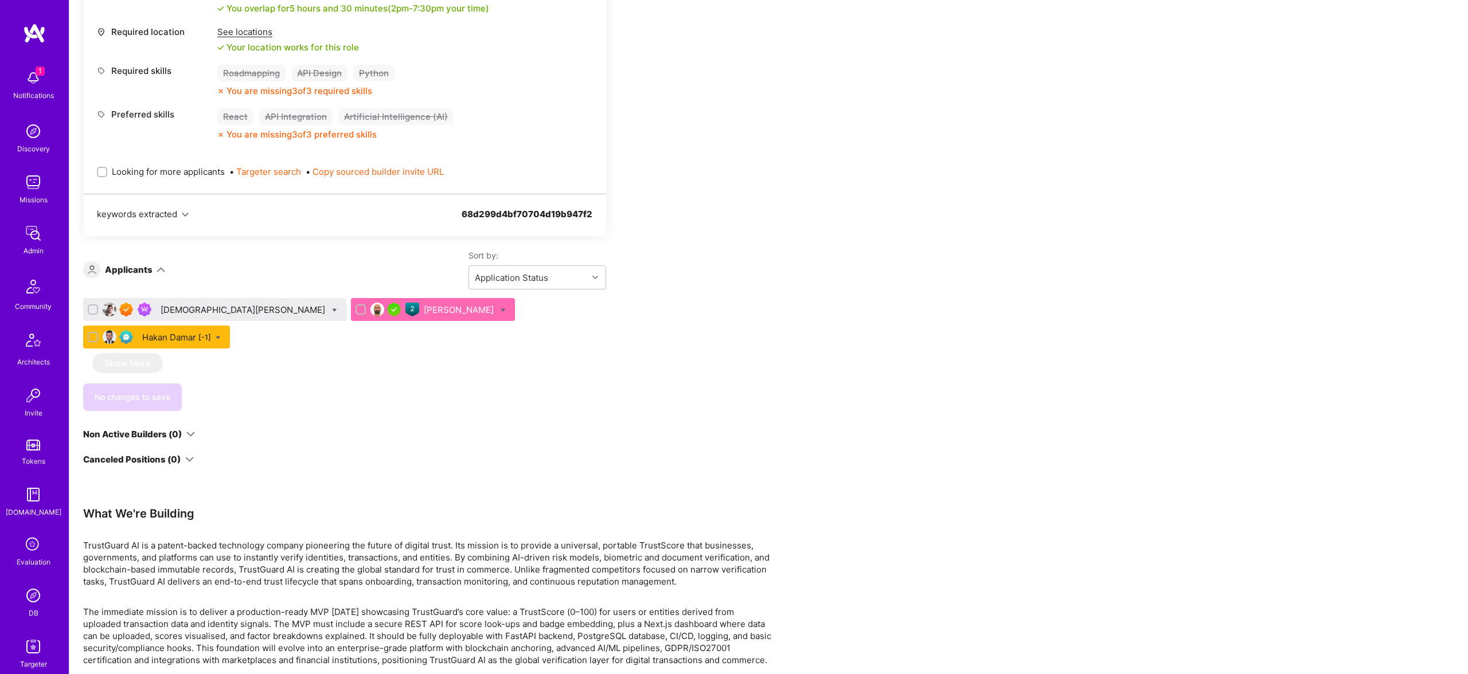
click at [128, 175] on span "Looking for more applicants" at bounding box center [168, 172] width 113 height 12
click at [107, 175] on input "Looking for more applicants" at bounding box center [103, 173] width 8 height 8
checkbox input "true"
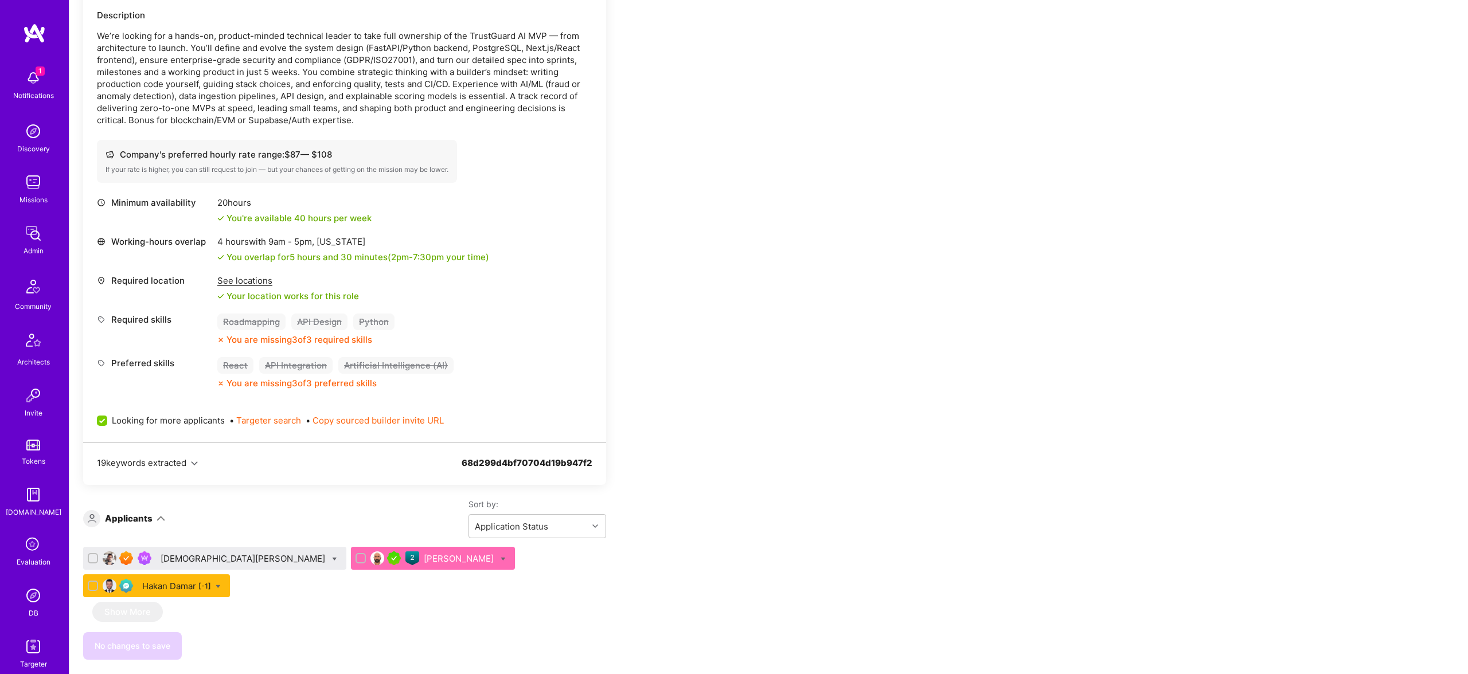
scroll to position [366, 0]
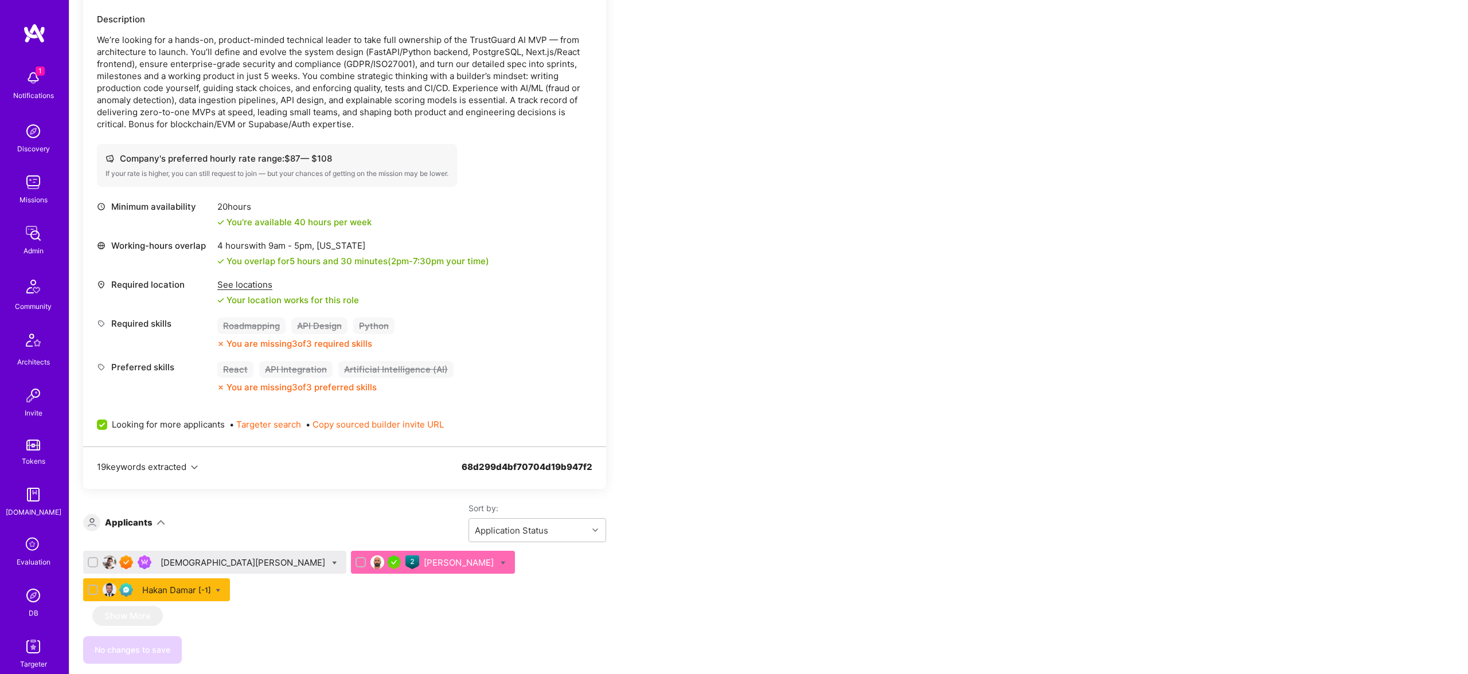
click at [424, 565] on div "Gowri Shankar" at bounding box center [460, 563] width 72 height 12
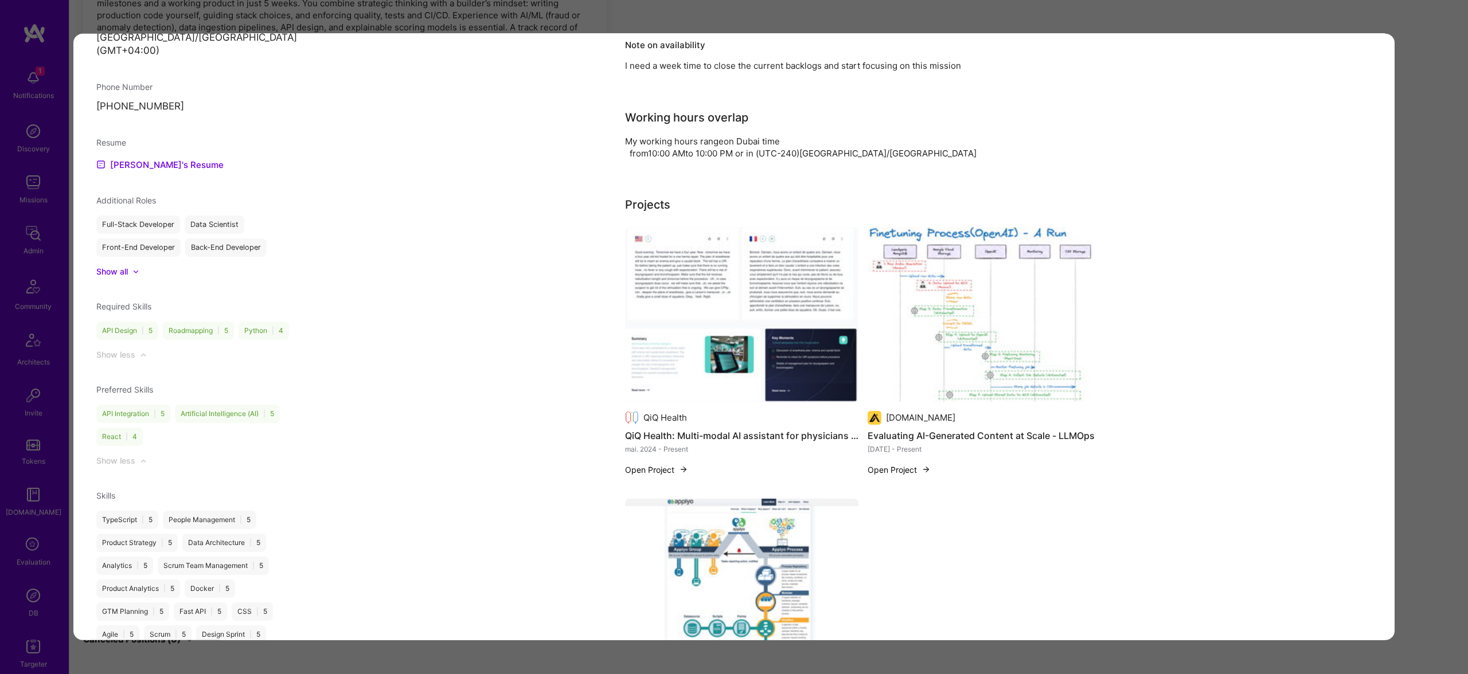
scroll to position [1008, 0]
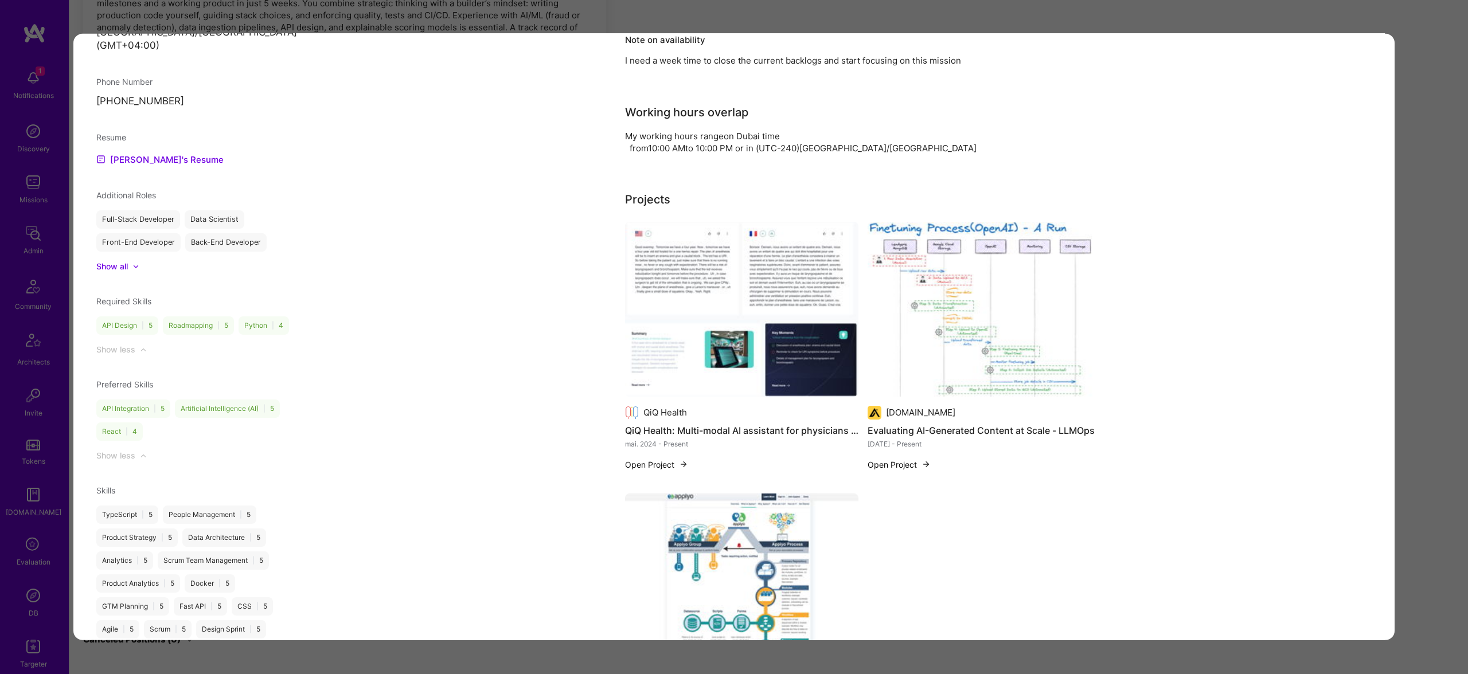
click at [718, 299] on img "modal" at bounding box center [741, 309] width 233 height 175
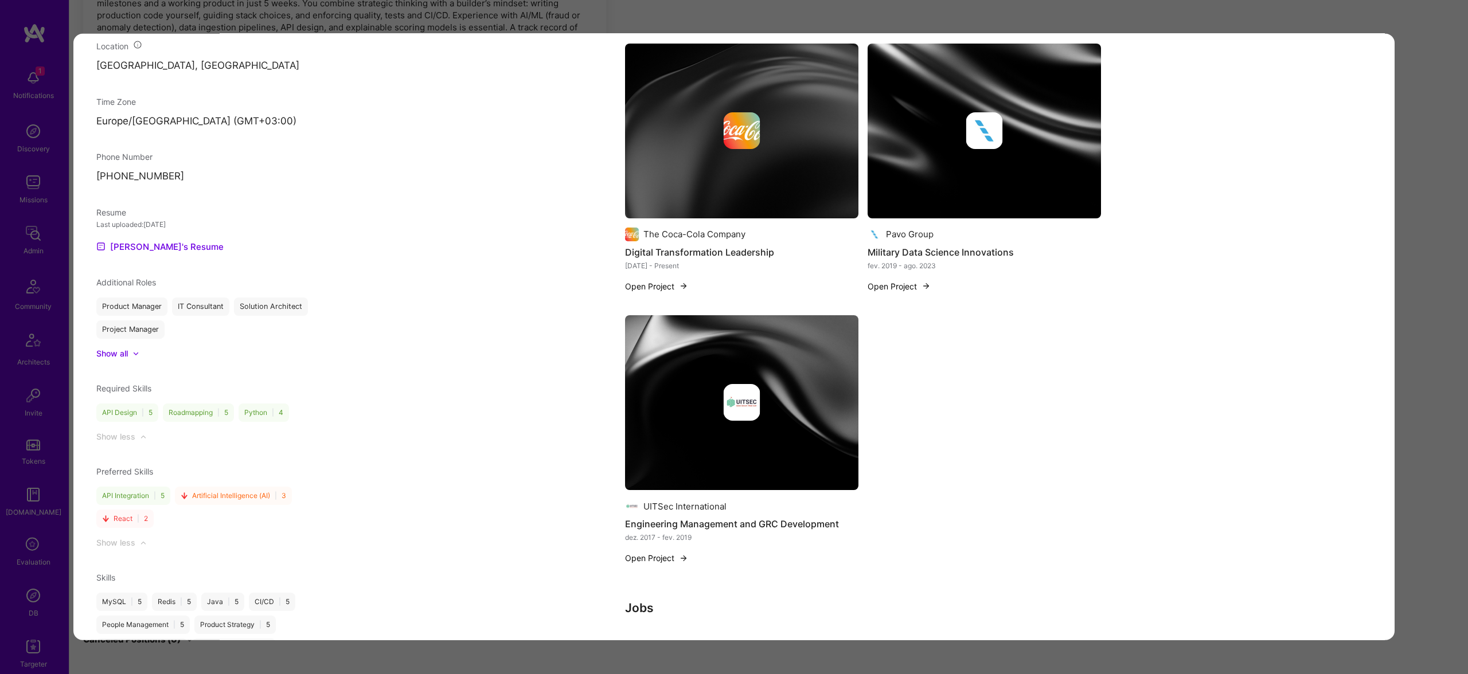
scroll to position [846, 0]
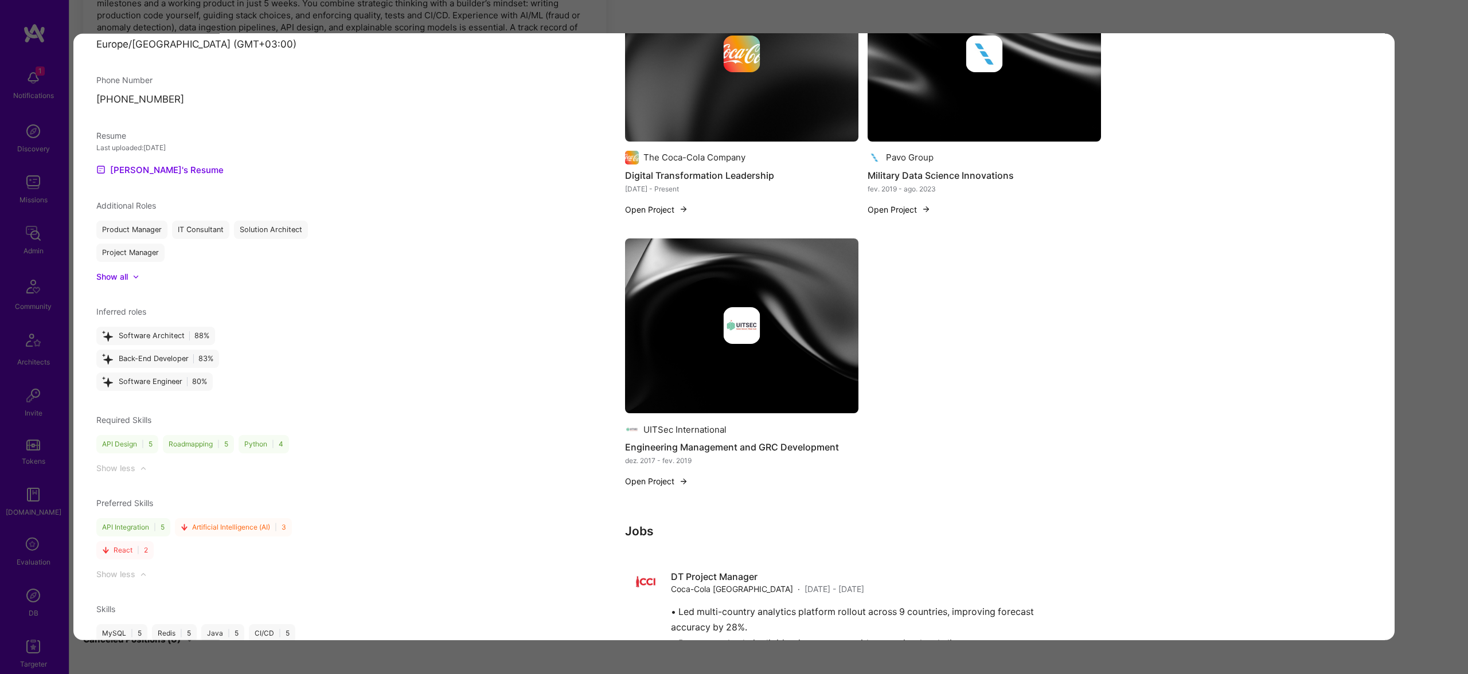
click at [1458, 228] on div "Application 3 of 3 Builder Missing Requirements Rate $ 87 - $ 109 User set $ 11…" at bounding box center [734, 337] width 1468 height 674
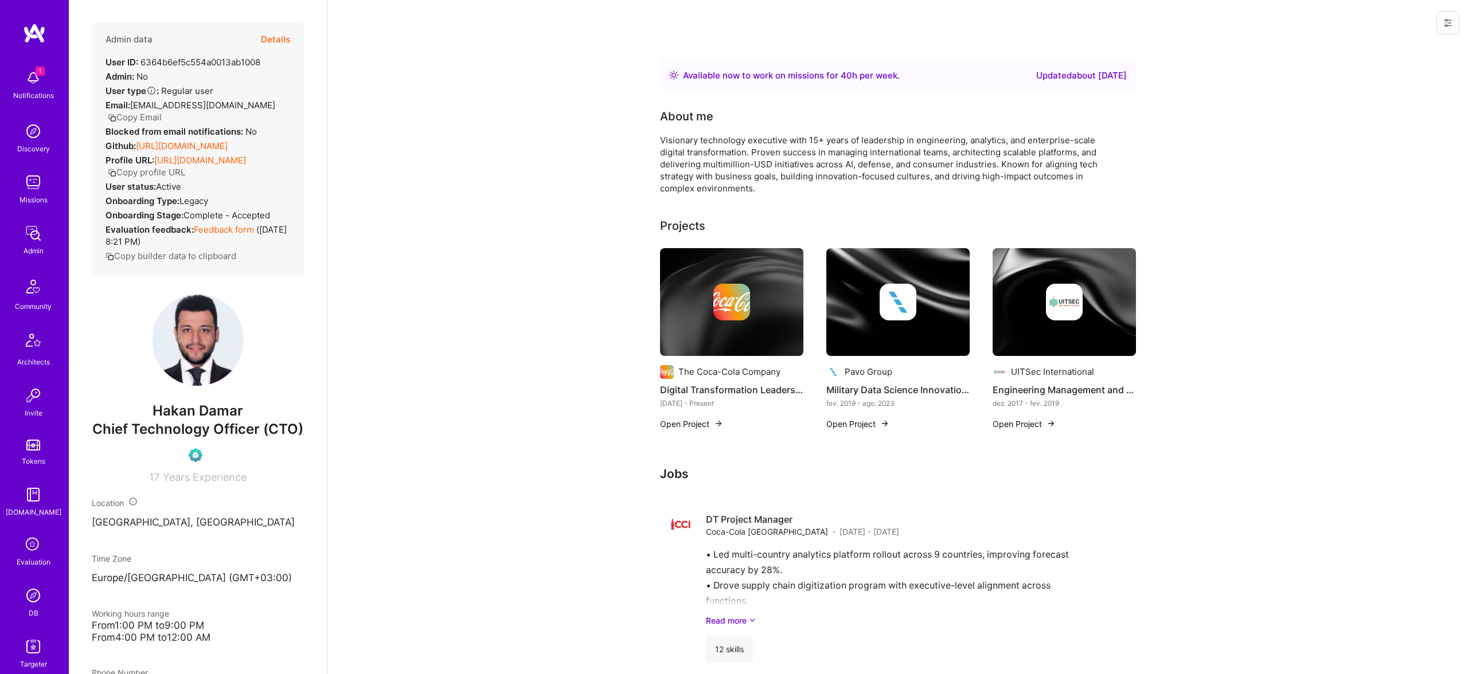
click at [285, 36] on button "Details" at bounding box center [275, 39] width 29 height 33
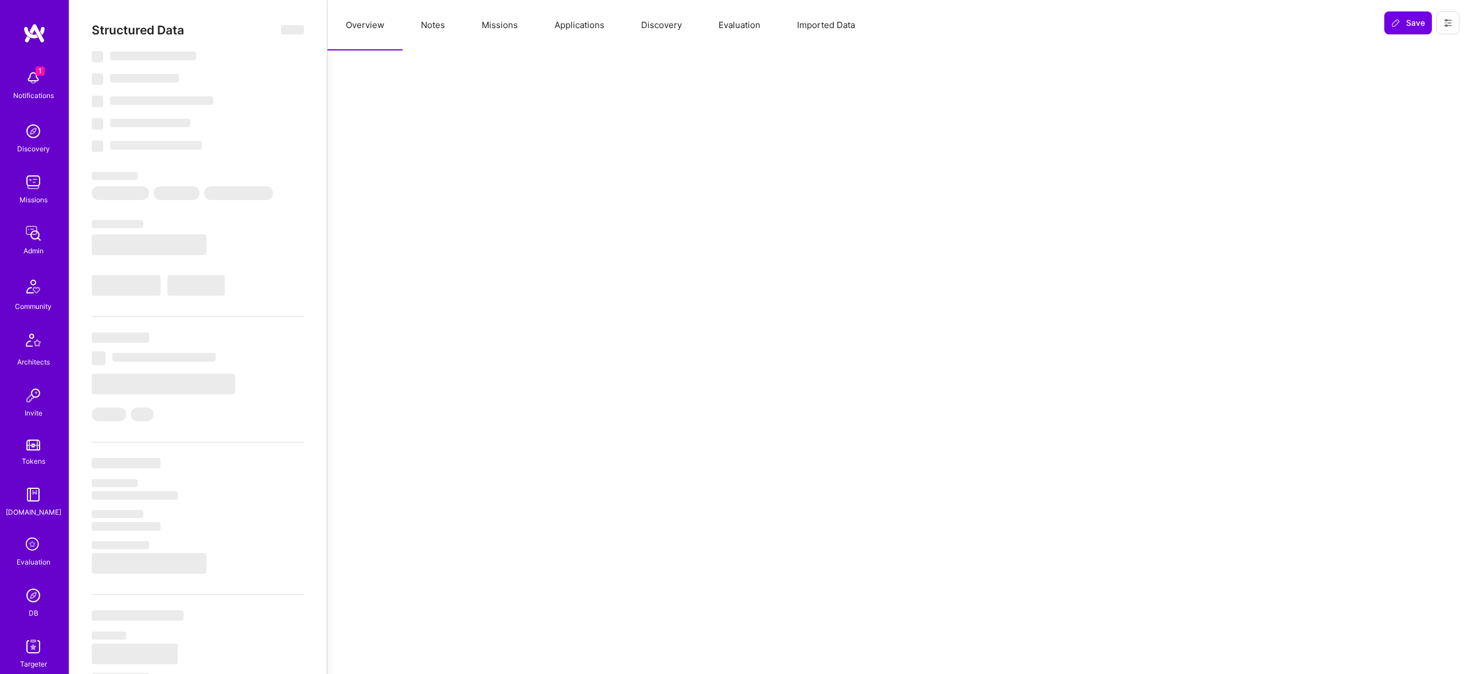
select select "Right Now"
select select "Unknown"
select select "TR"
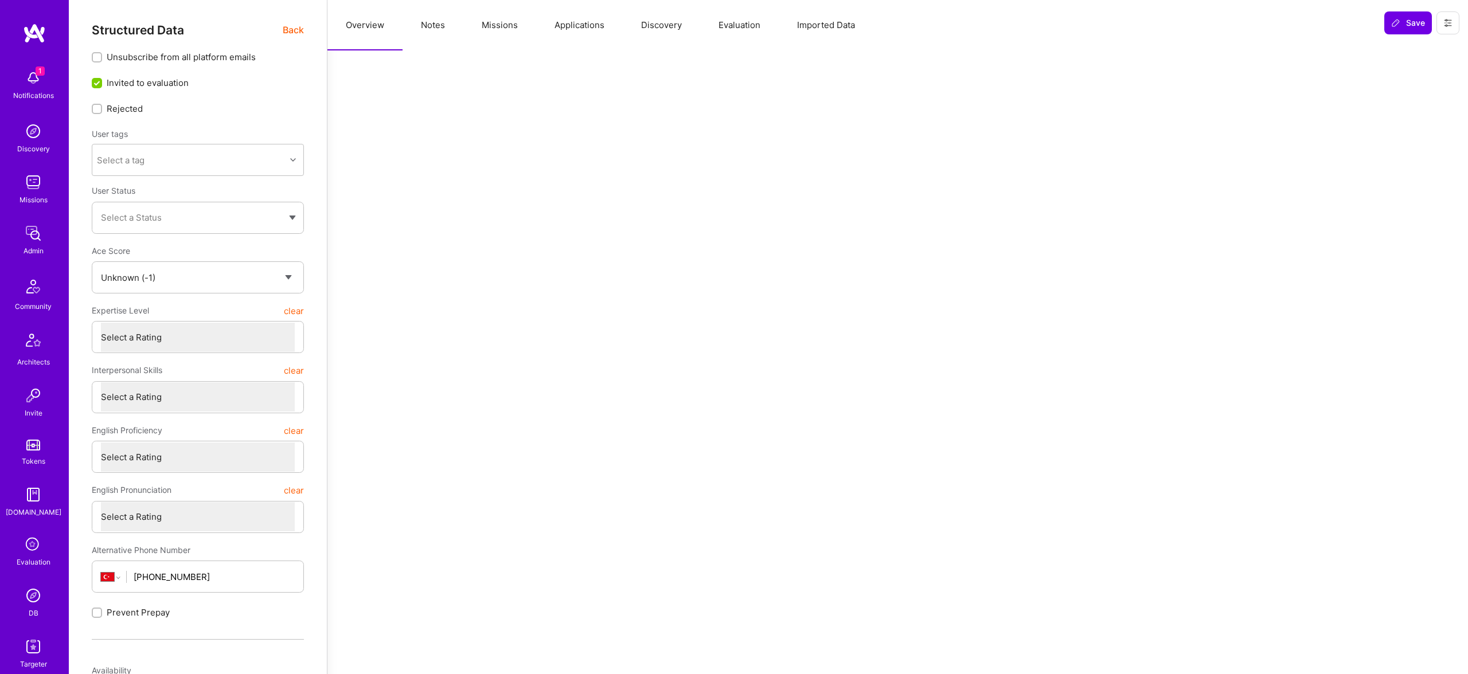
click at [411, 28] on button "Notes" at bounding box center [433, 25] width 61 height 50
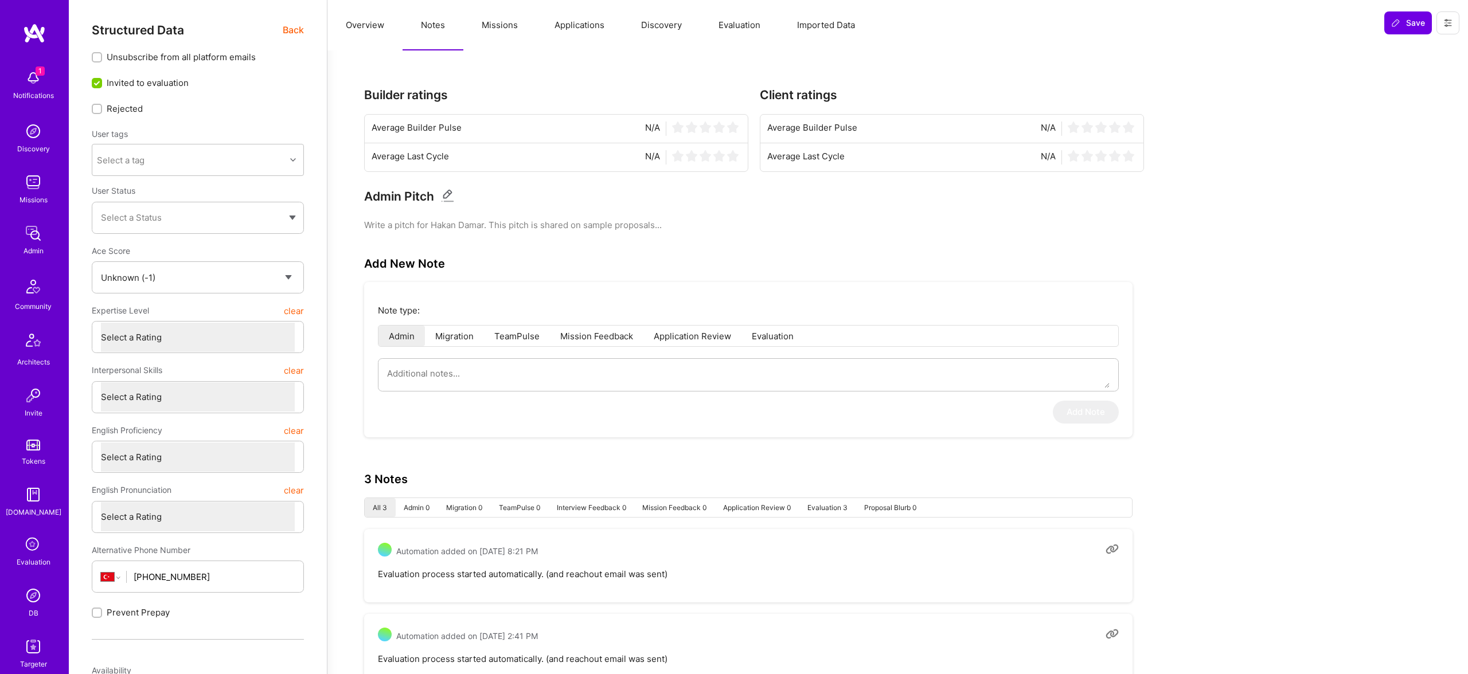
click at [599, 31] on button "Applications" at bounding box center [579, 25] width 87 height 50
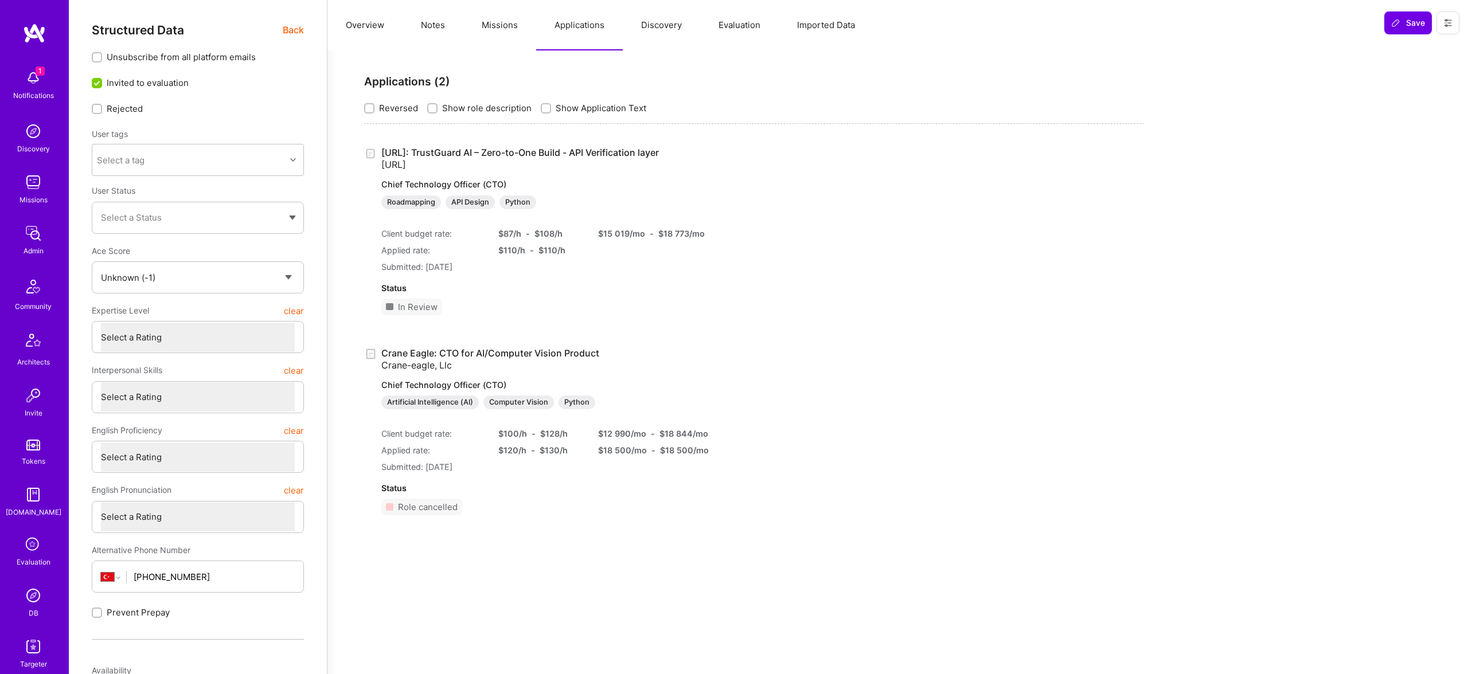
click at [746, 26] on button "Evaluation" at bounding box center [739, 25] width 79 height 50
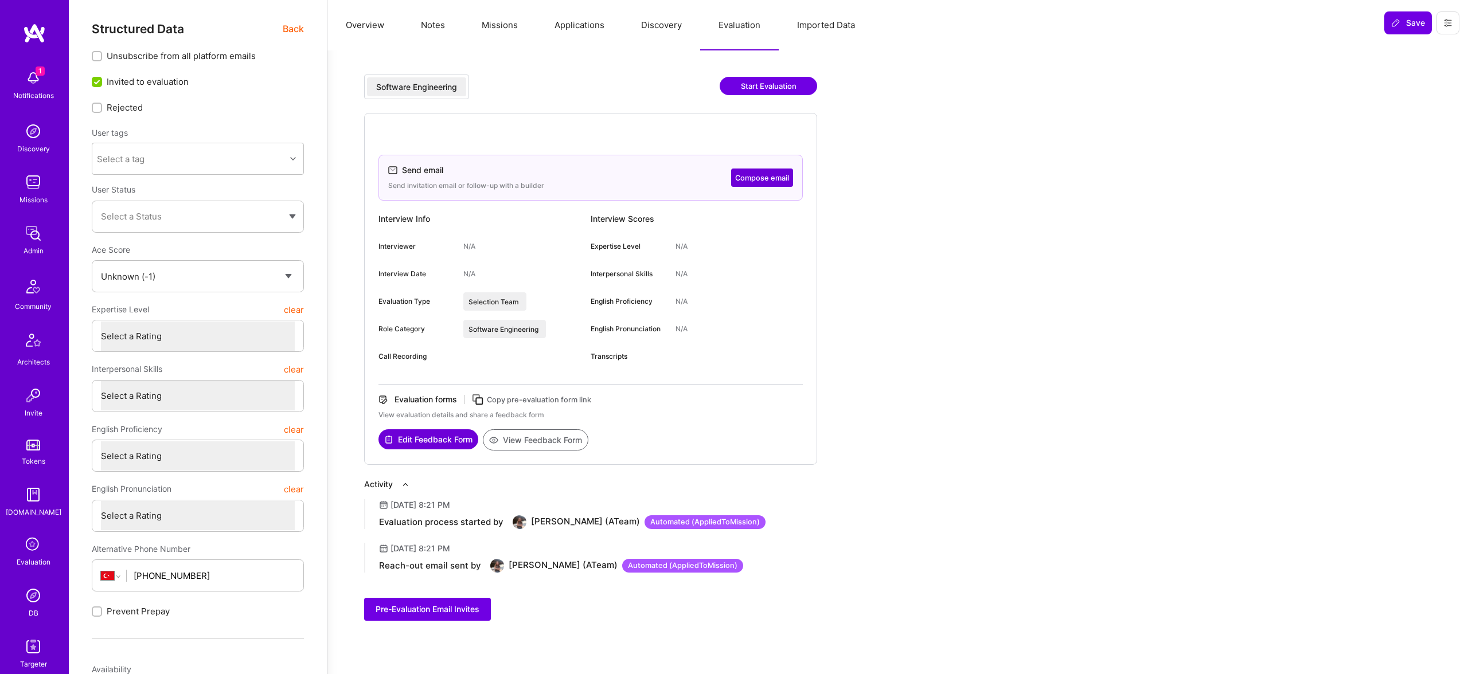
click at [689, 16] on button "Discovery" at bounding box center [661, 25] width 77 height 50
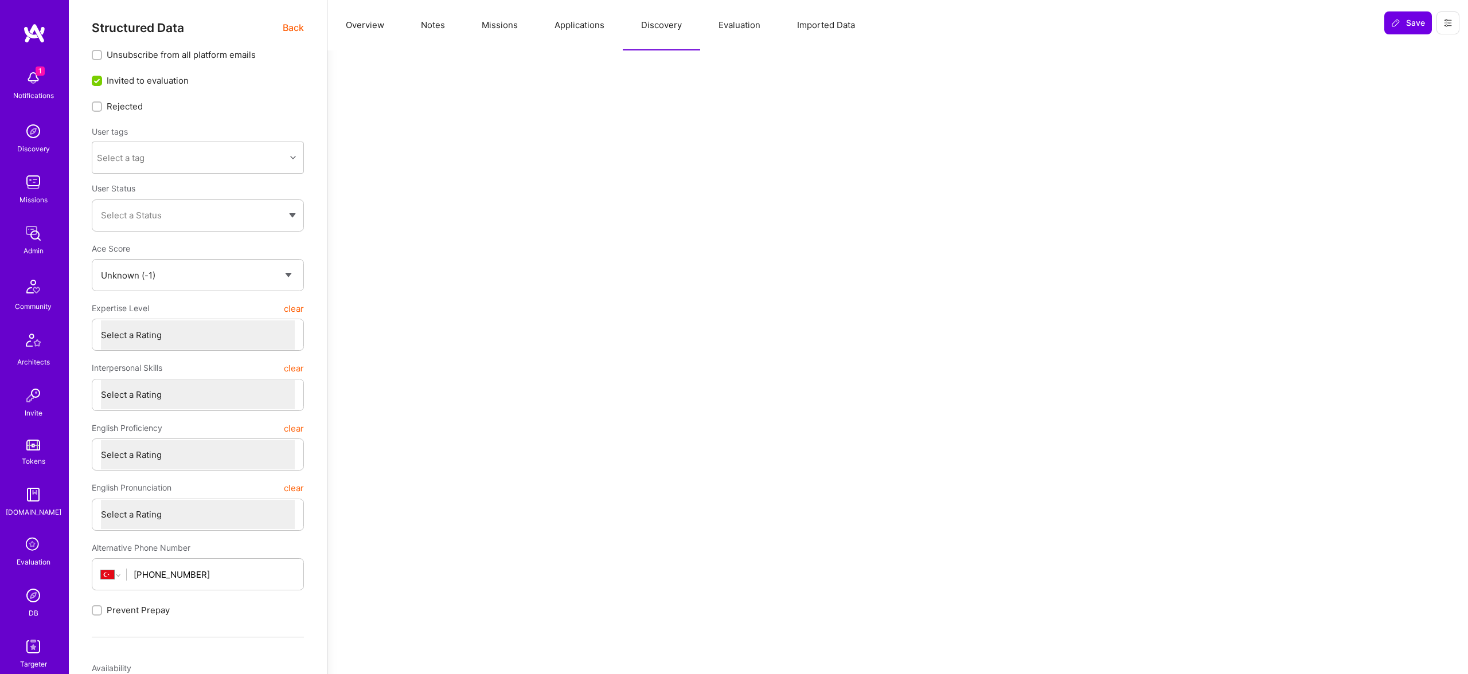
click at [594, 24] on button "Applications" at bounding box center [579, 25] width 87 height 50
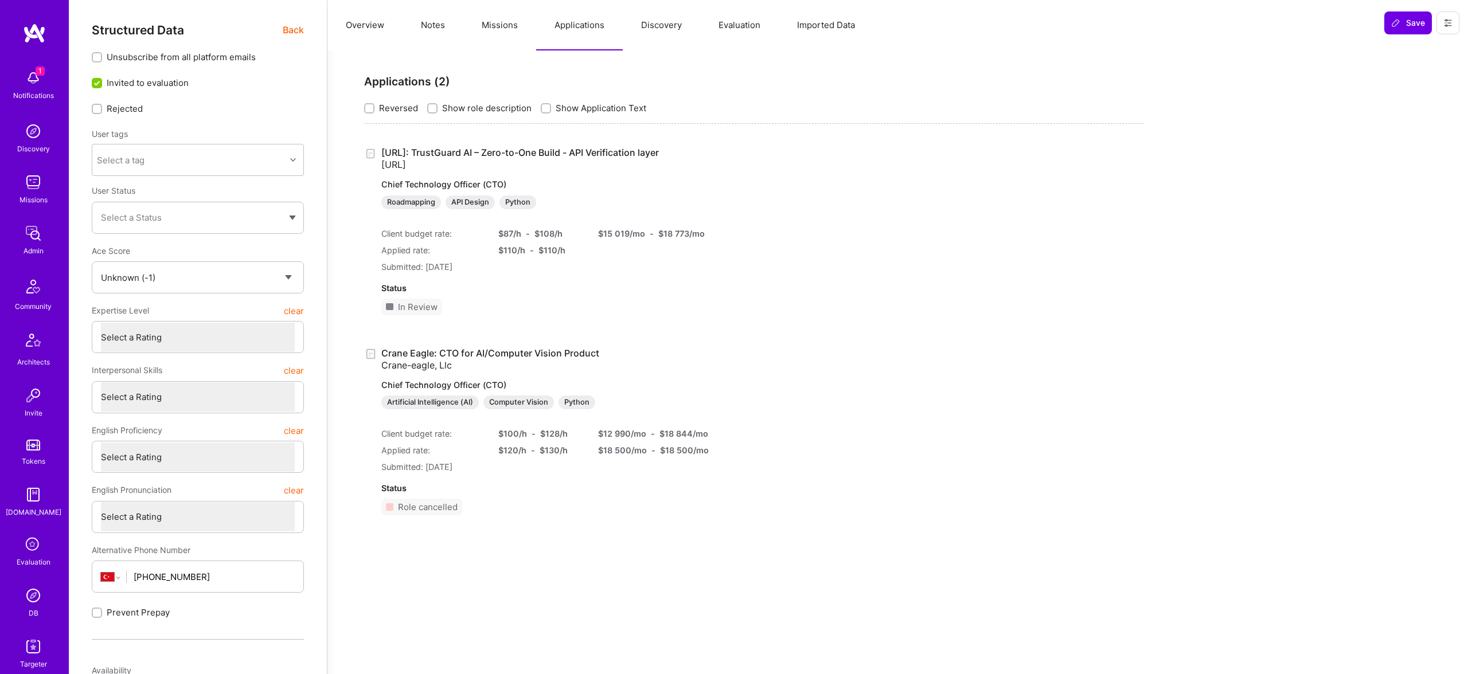
click at [443, 28] on button "Notes" at bounding box center [433, 25] width 61 height 50
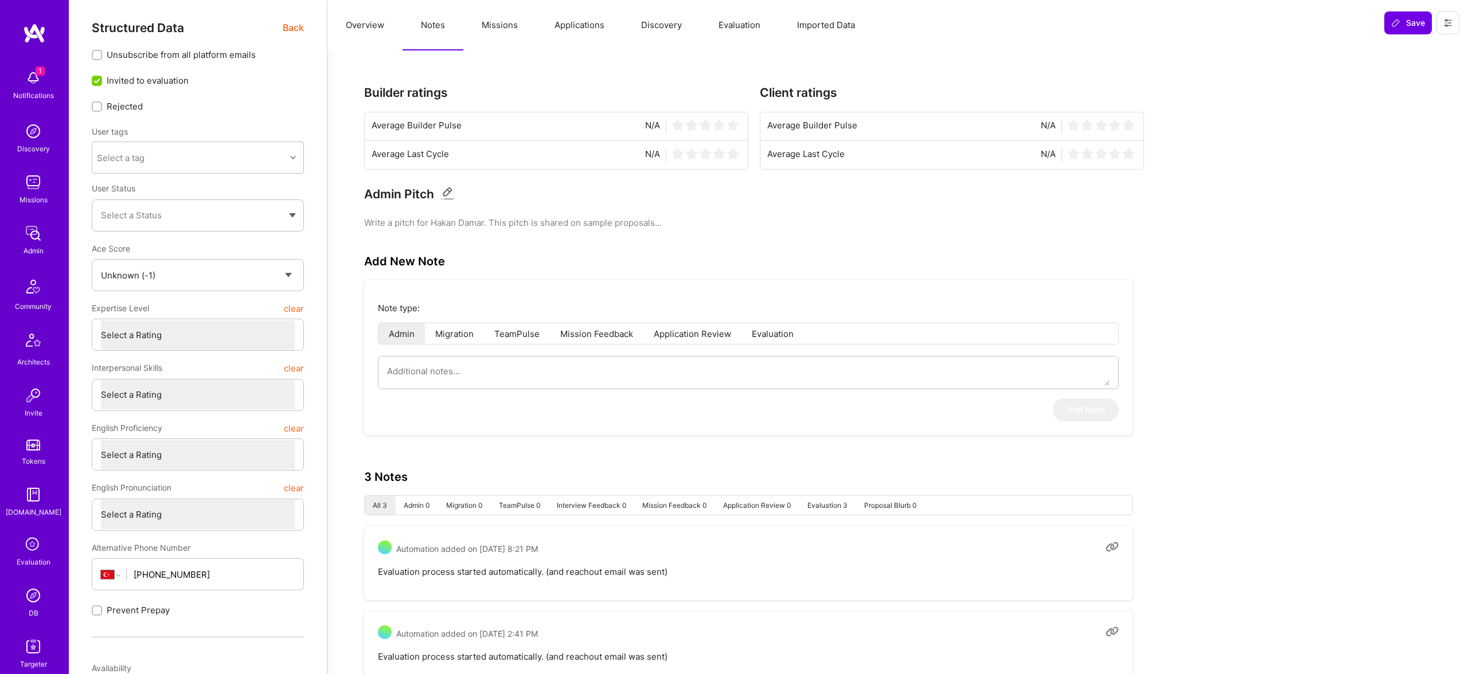
click at [482, 25] on button "Missions" at bounding box center [499, 25] width 73 height 50
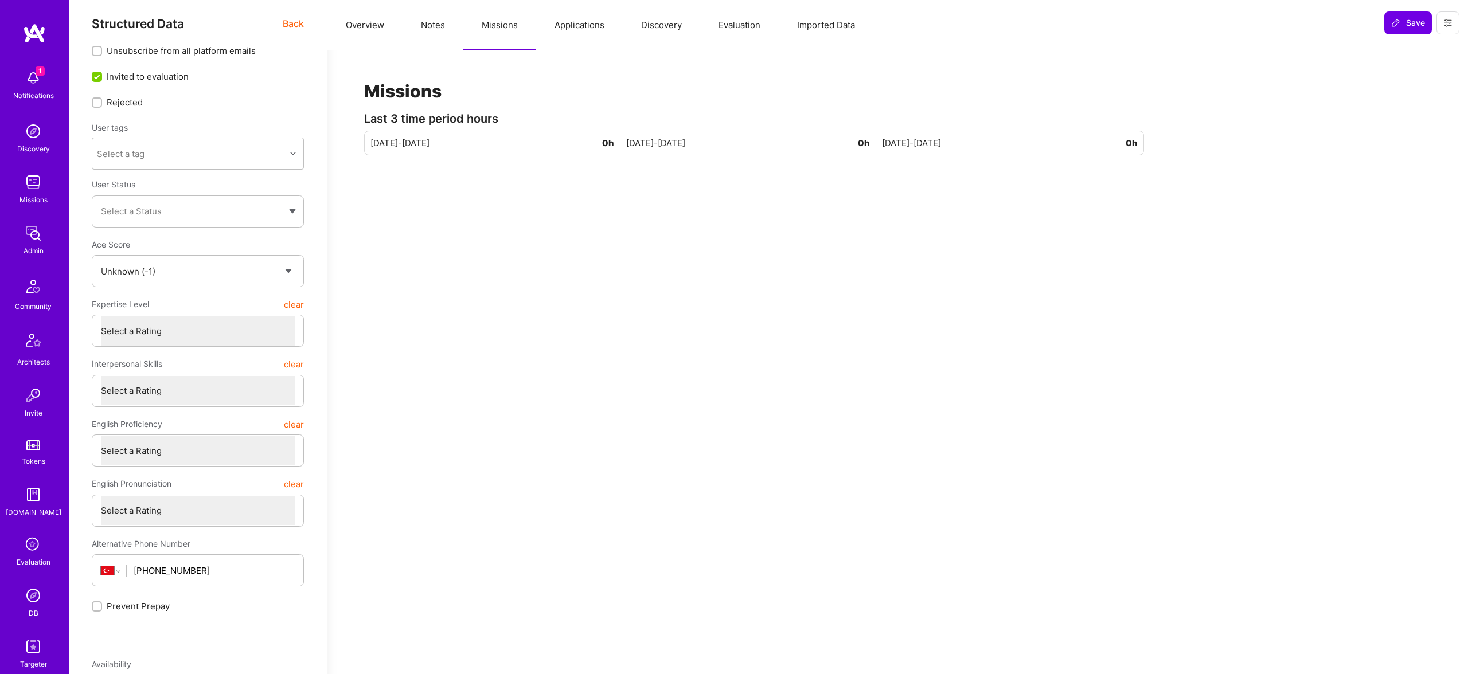
scroll to position [6, 0]
click at [365, 28] on button "Overview" at bounding box center [364, 25] width 75 height 50
drag, startPoint x: 668, startPoint y: 14, endPoint x: 744, endPoint y: 19, distance: 76.4
click at [671, 14] on button "Discovery" at bounding box center [661, 25] width 77 height 50
click at [810, 22] on button "Imported Data" at bounding box center [826, 25] width 95 height 50
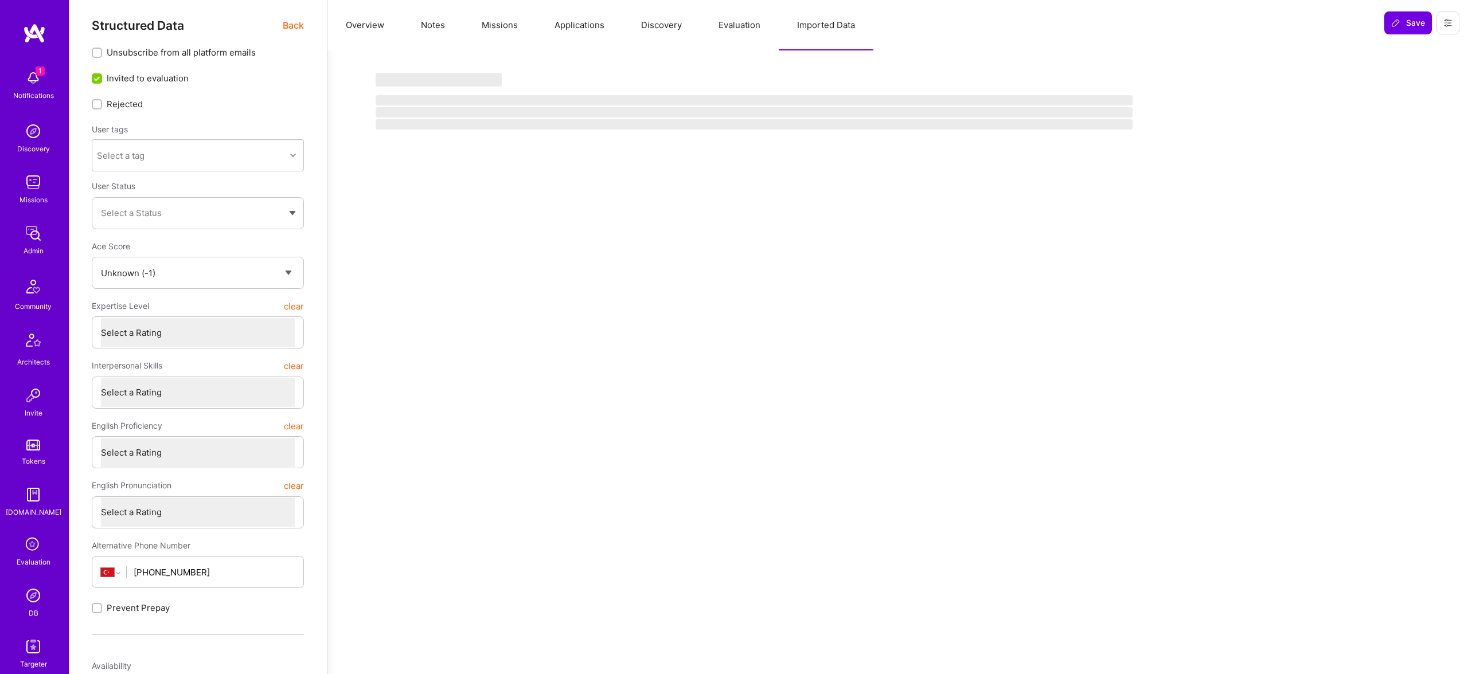
click at [710, 21] on button "Evaluation" at bounding box center [739, 25] width 79 height 50
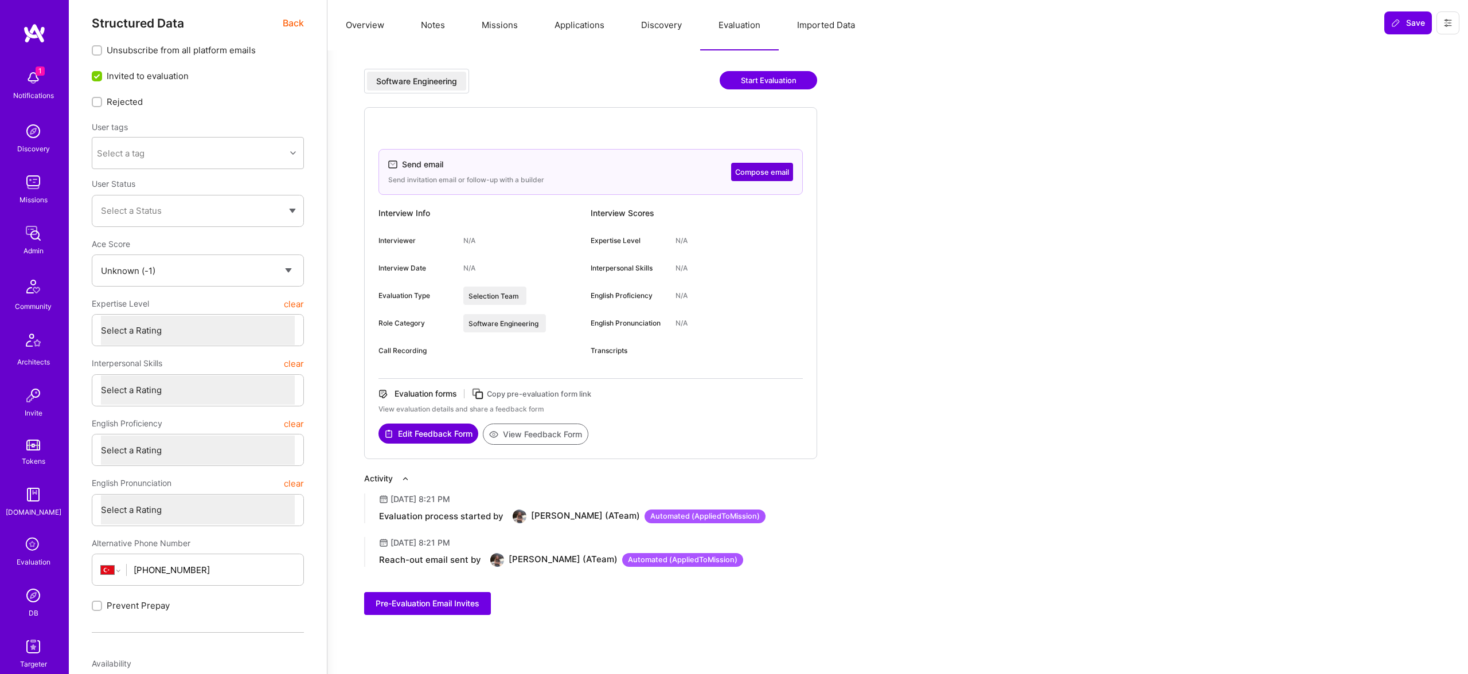
click at [741, 29] on button "Evaluation" at bounding box center [739, 25] width 79 height 50
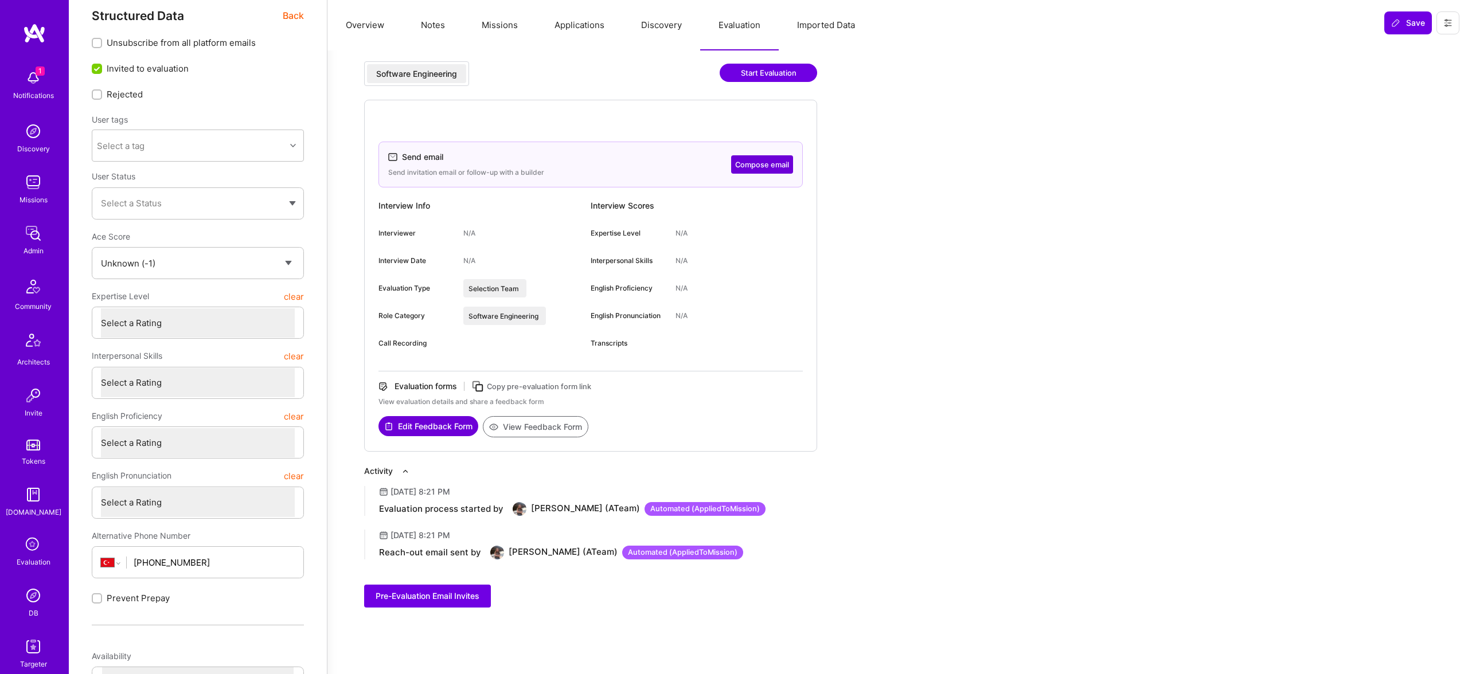
scroll to position [17, 0]
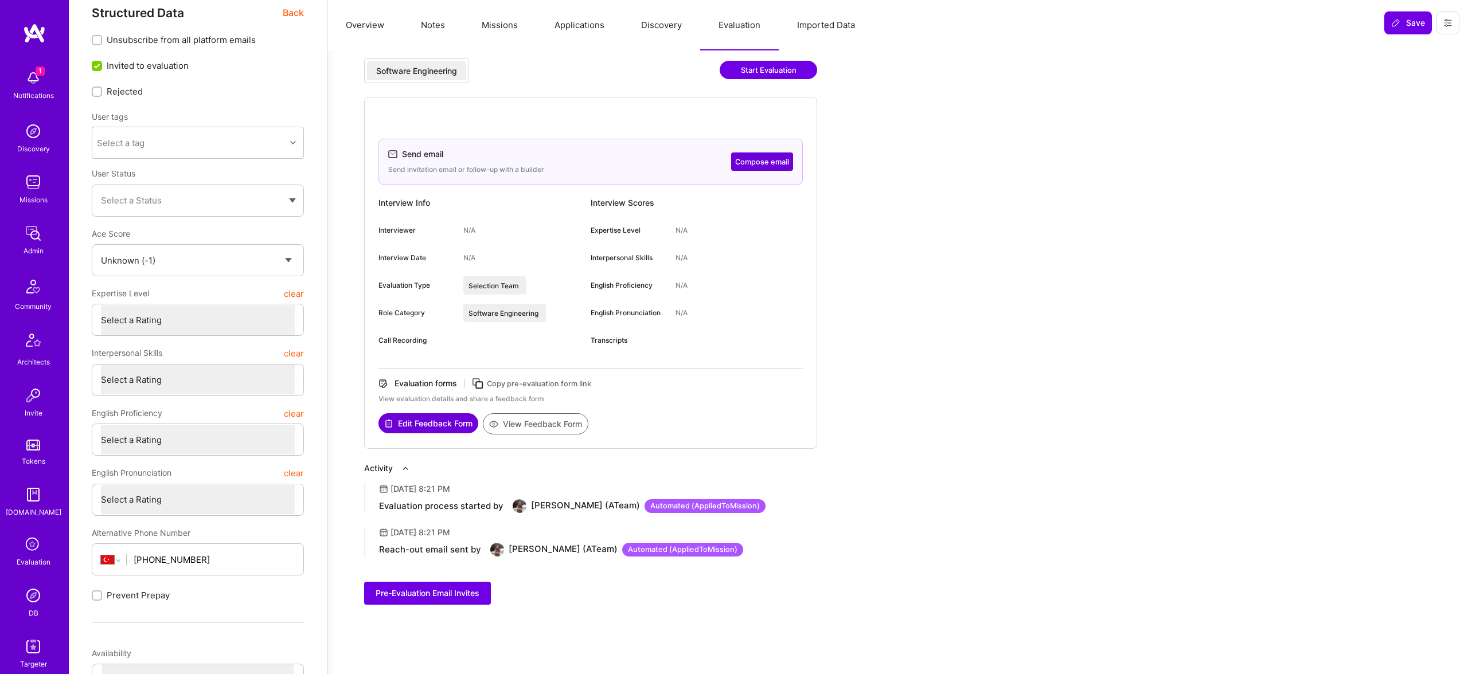
click at [384, 28] on button "Overview" at bounding box center [364, 25] width 75 height 50
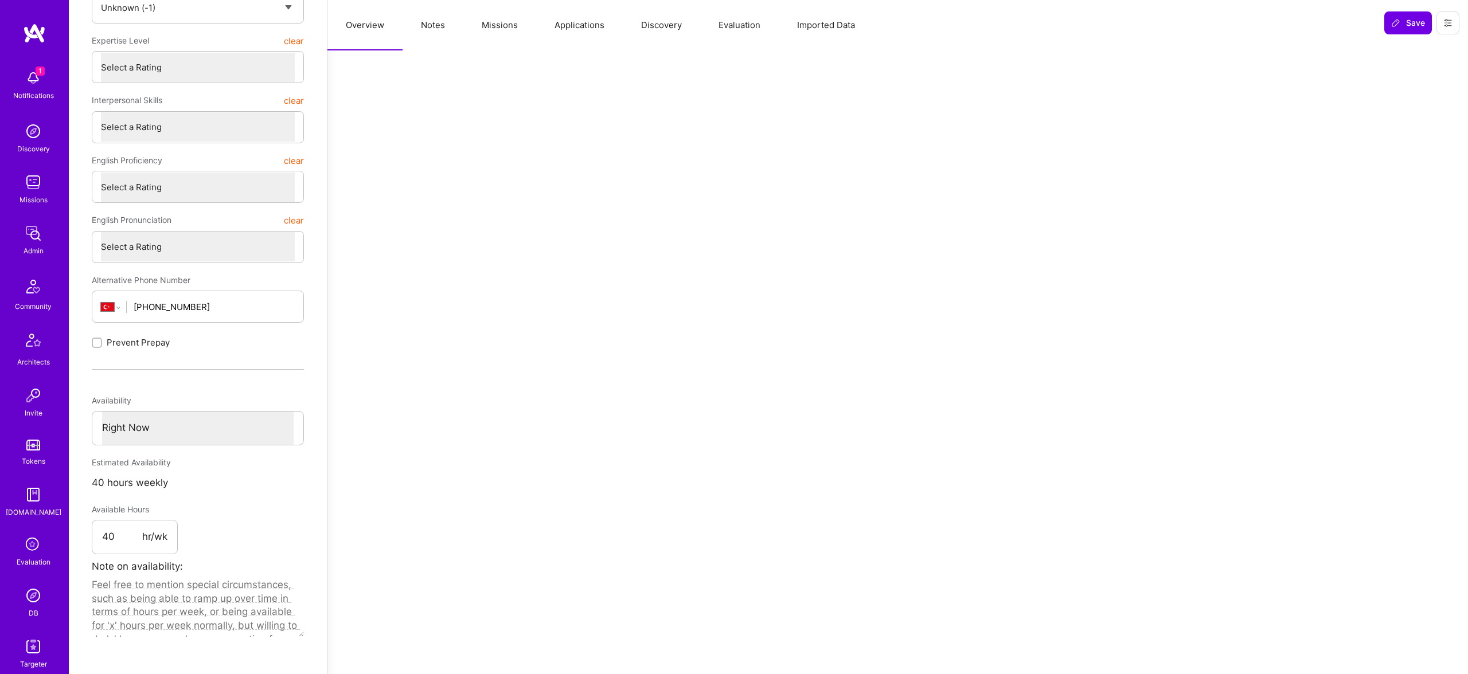
scroll to position [0, 0]
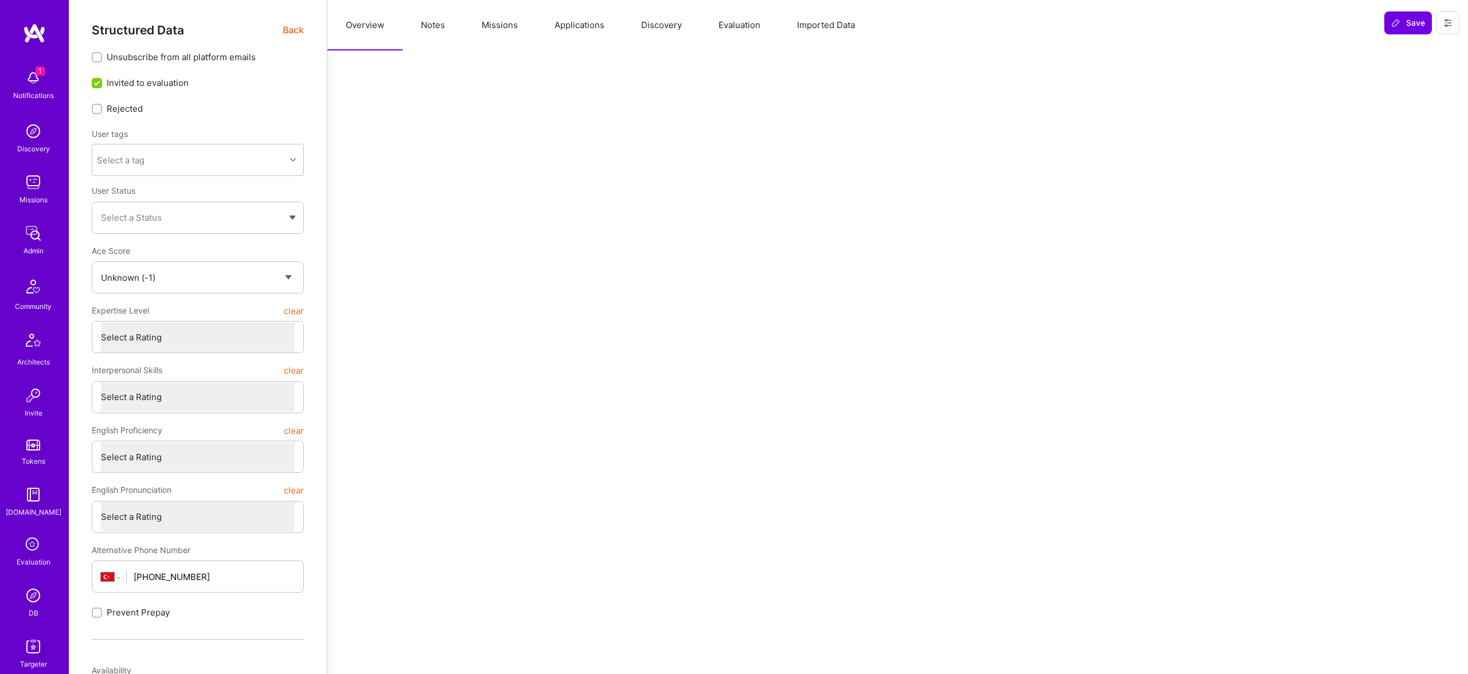
click at [489, 22] on button "Missions" at bounding box center [499, 25] width 73 height 50
click at [355, 22] on button "Overview" at bounding box center [364, 25] width 75 height 50
click at [400, 29] on button "Overview" at bounding box center [364, 25] width 75 height 50
click at [447, 28] on button "Notes" at bounding box center [433, 25] width 61 height 50
type textarea "x"
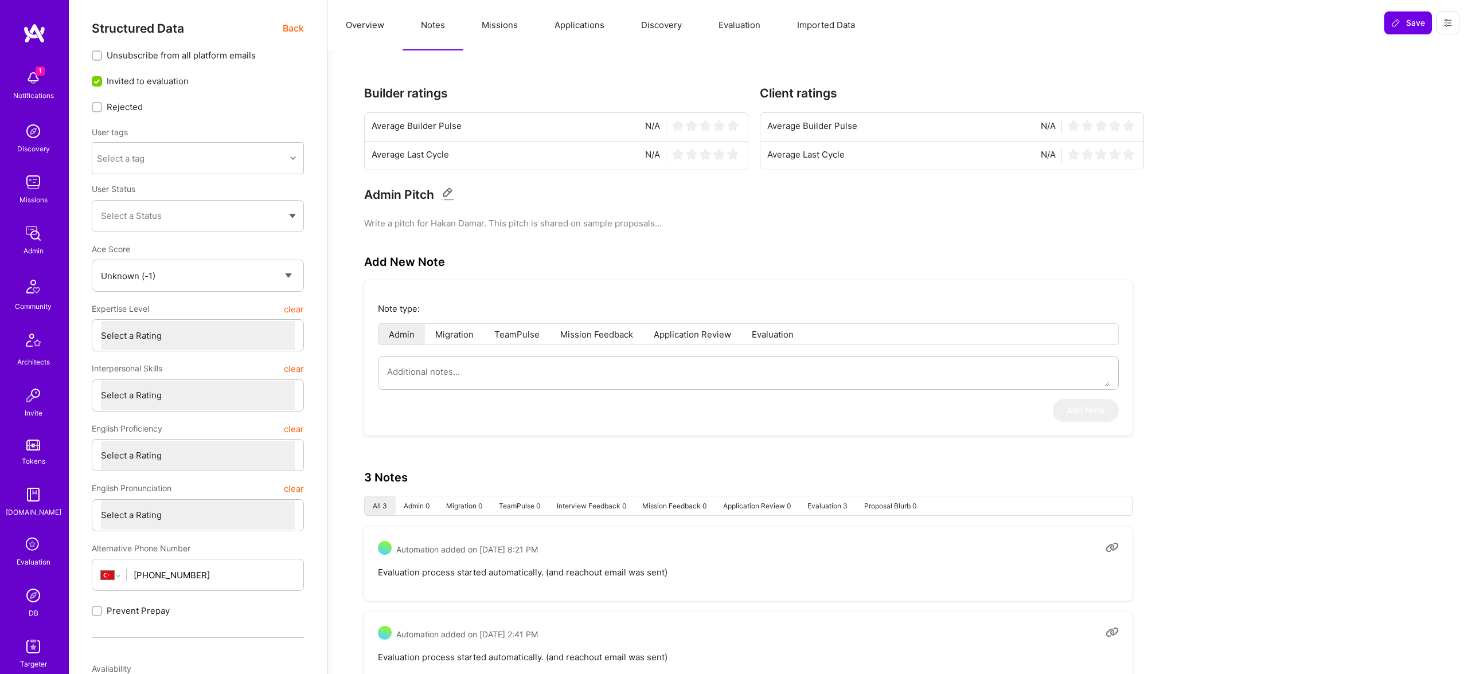
click at [417, 27] on button "Notes" at bounding box center [433, 25] width 61 height 50
click at [635, 16] on button "Discovery" at bounding box center [661, 25] width 77 height 50
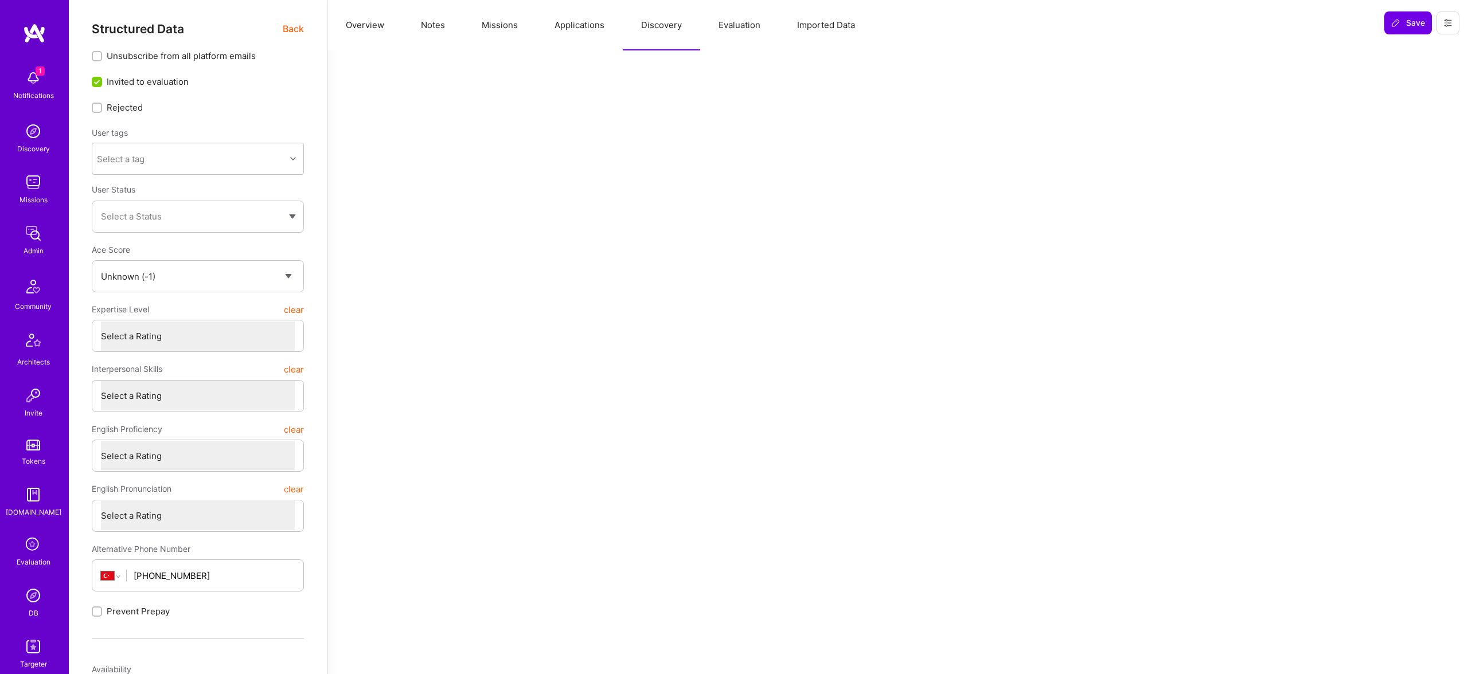
click at [722, 19] on button "Evaluation" at bounding box center [739, 25] width 79 height 50
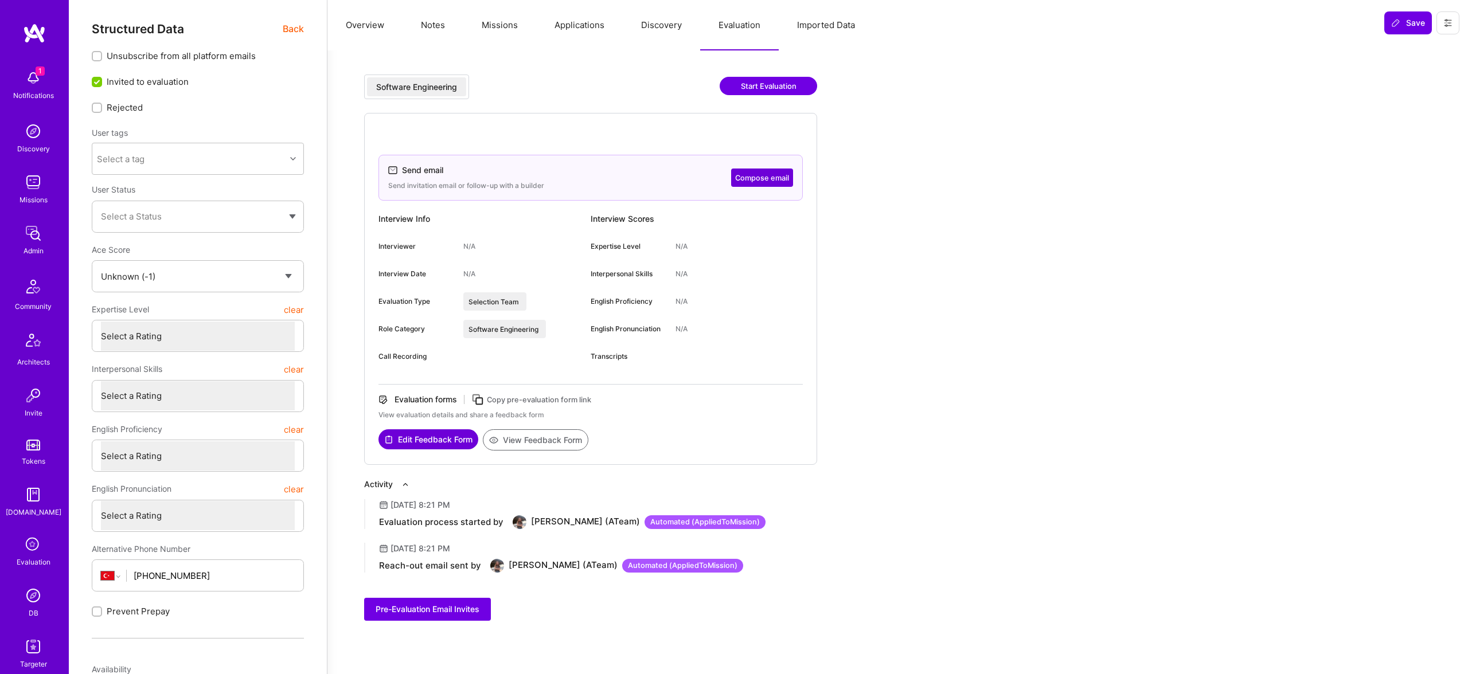
click at [295, 31] on span "Back" at bounding box center [293, 29] width 21 height 14
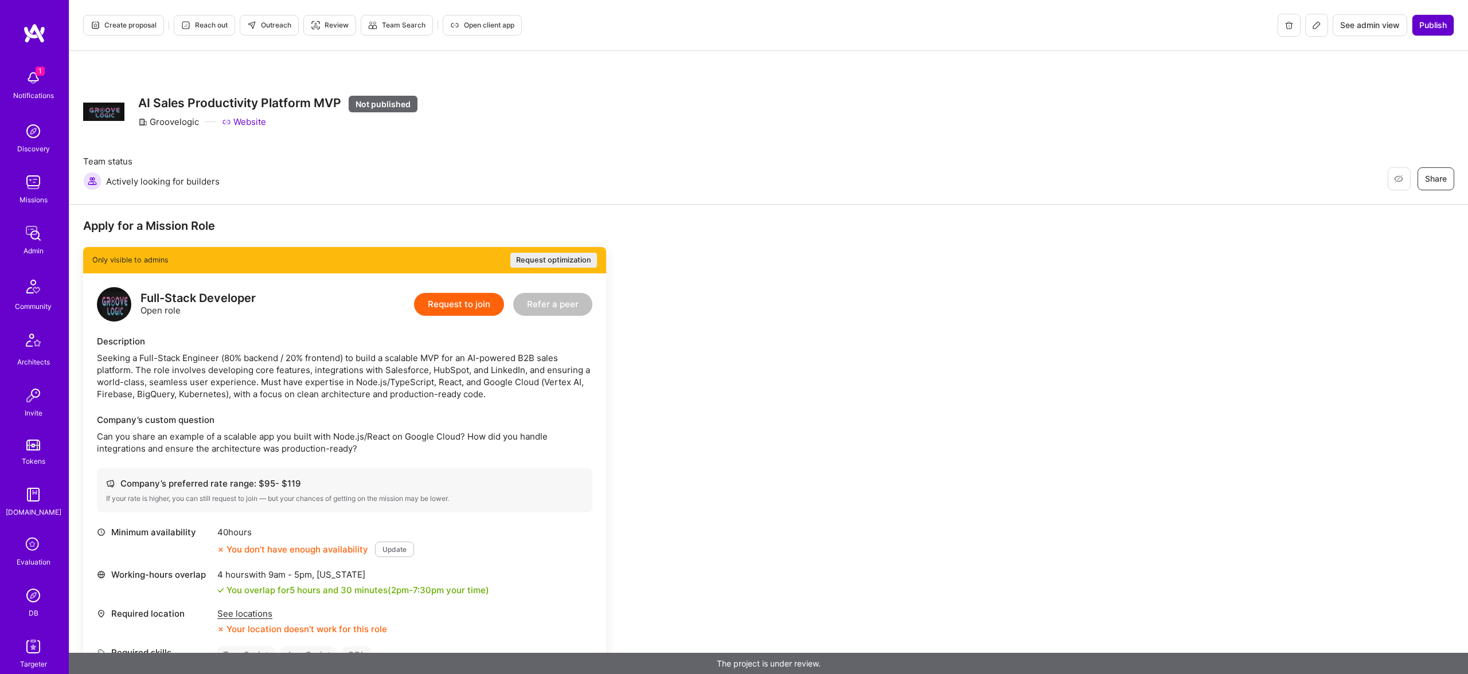
click at [1444, 21] on span "Publish" at bounding box center [1433, 24] width 28 height 11
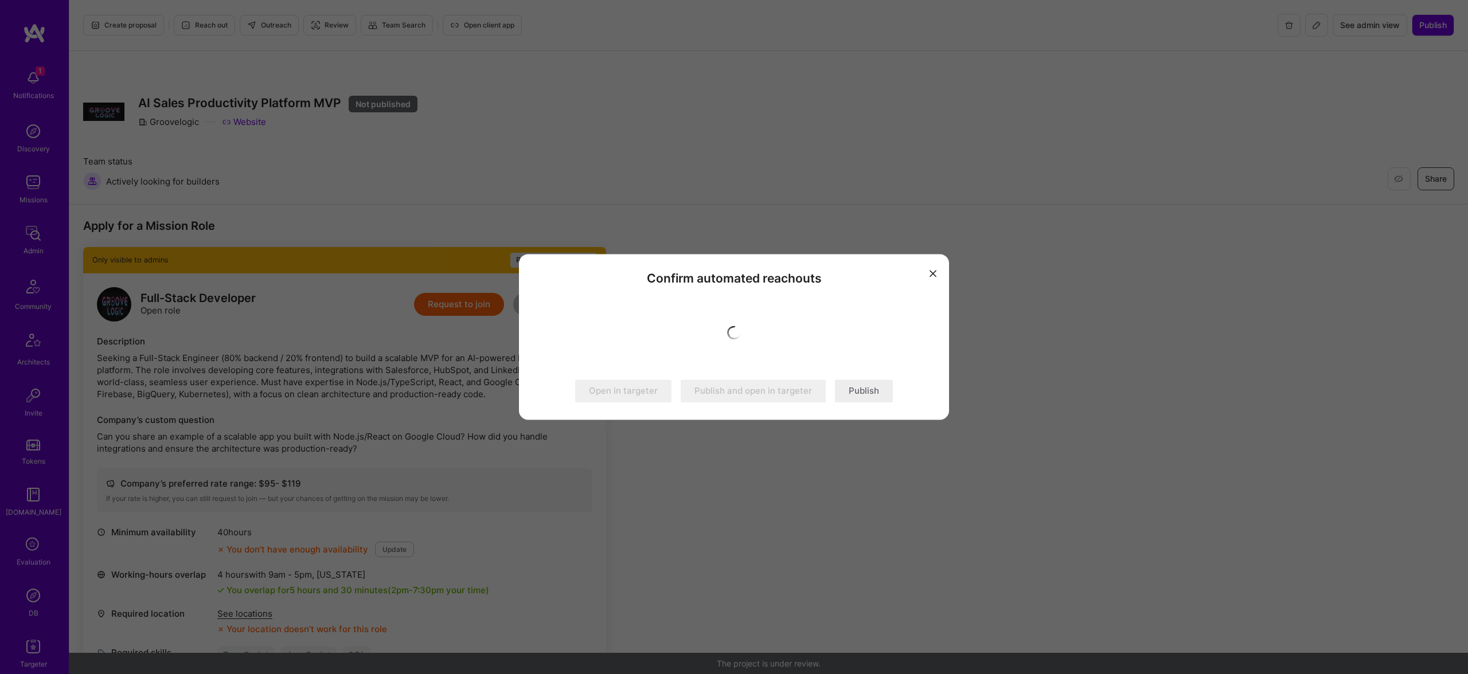
click at [858, 387] on button "Publish" at bounding box center [864, 391] width 58 height 23
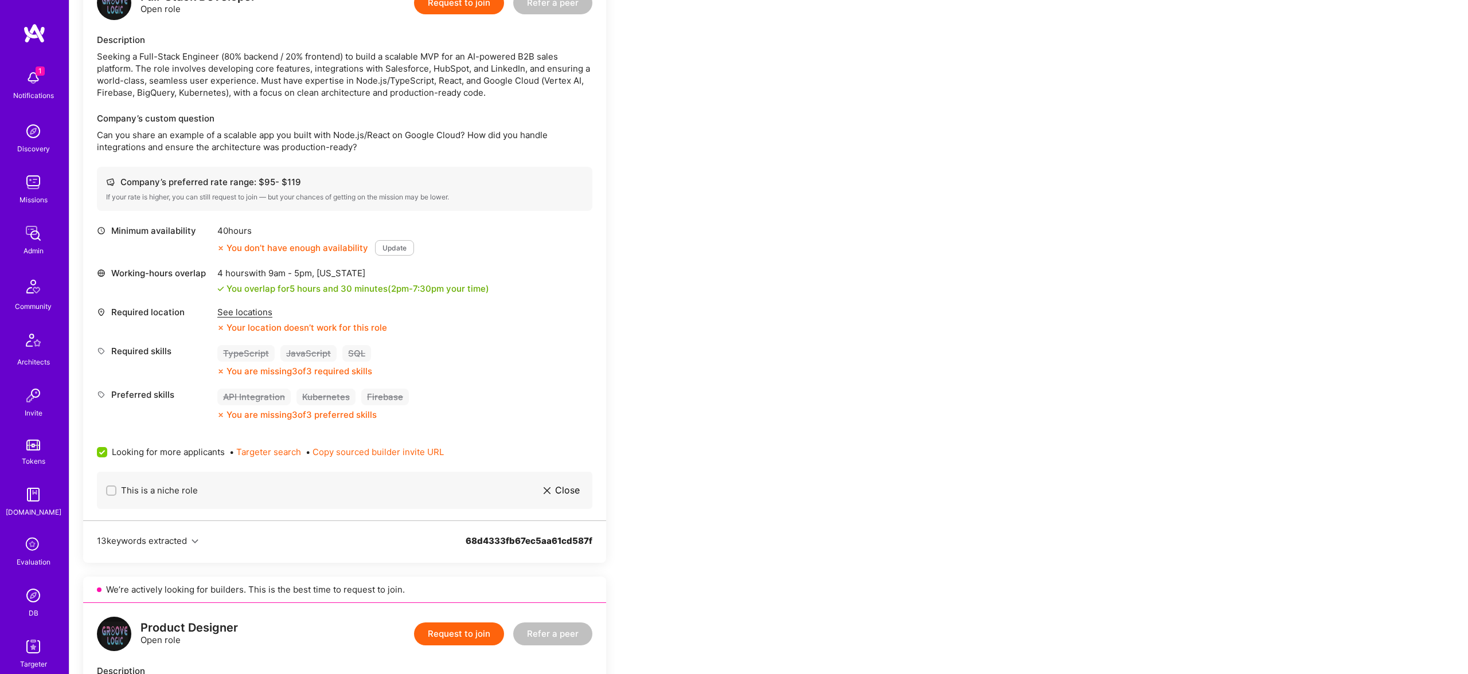
scroll to position [315, 0]
